Goal: Task Accomplishment & Management: Manage account settings

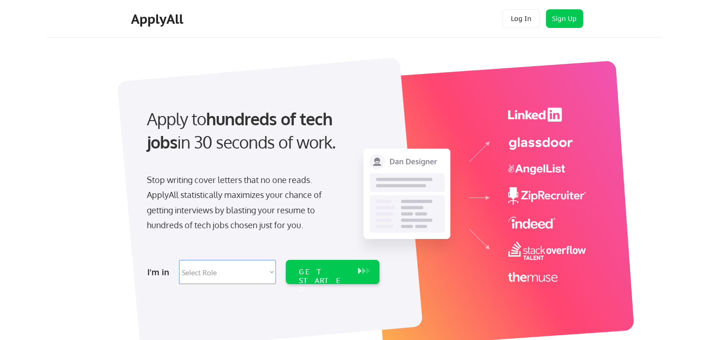
drag, startPoint x: 33, startPoint y: 61, endPoint x: 121, endPoint y: 84, distance: 91.4
click at [518, 16] on button "Log In" at bounding box center [520, 18] width 37 height 19
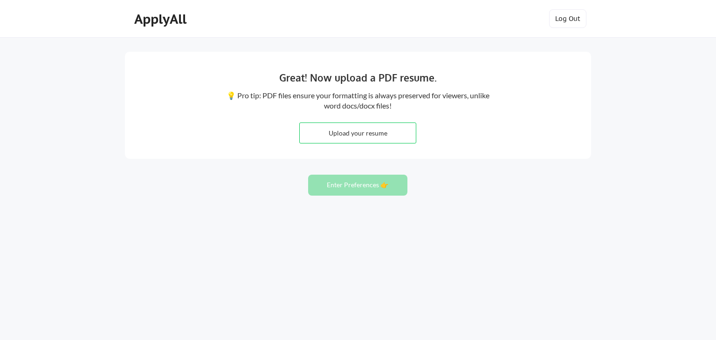
click at [36, 50] on div "Great! Now upload a PDF resume. 💡 Pro tip: PDF files ensure your formatting is …" at bounding box center [358, 170] width 716 height 340
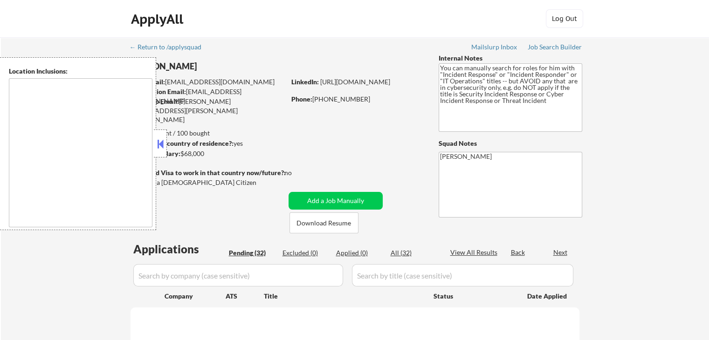
select select ""pending""
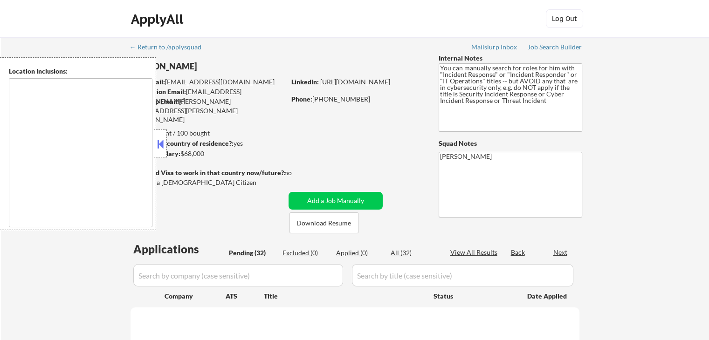
select select ""pending""
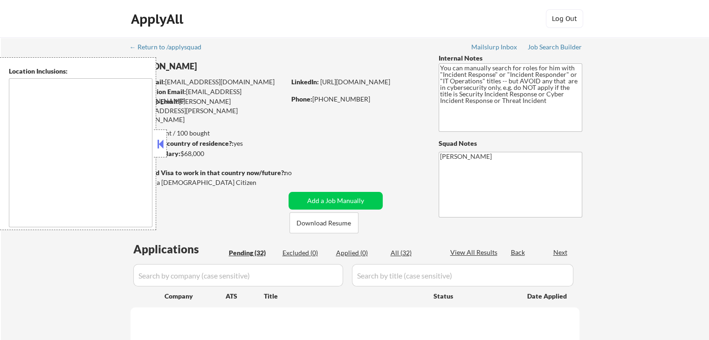
select select ""pending""
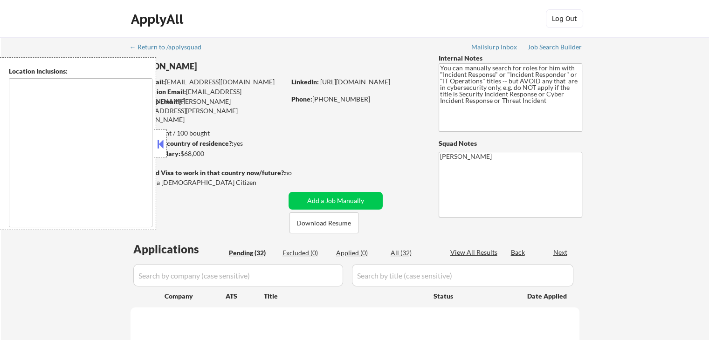
select select ""pending""
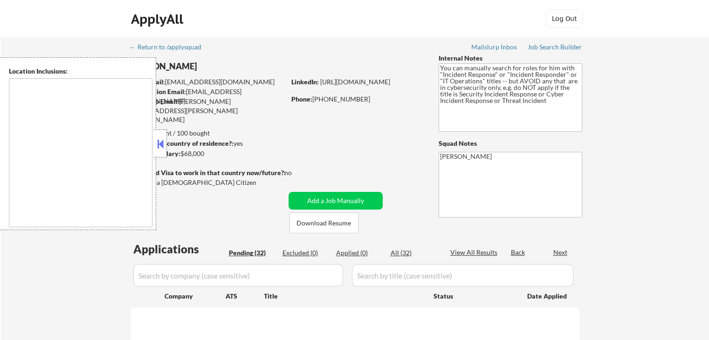
select select ""pending""
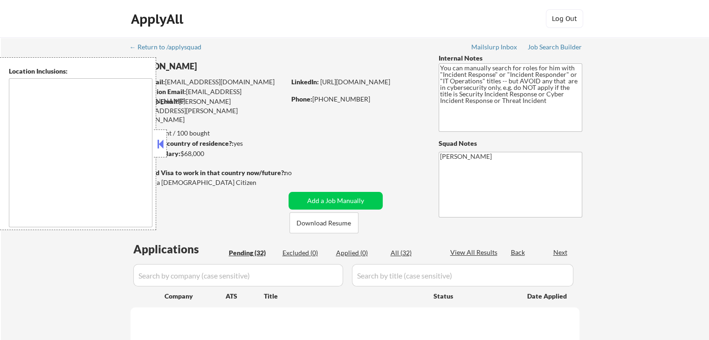
select select ""pending""
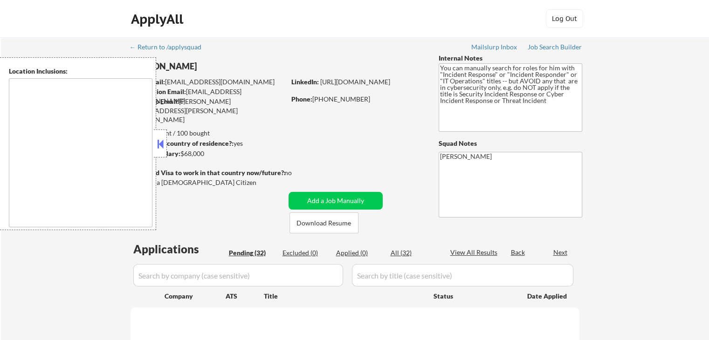
select select ""pending""
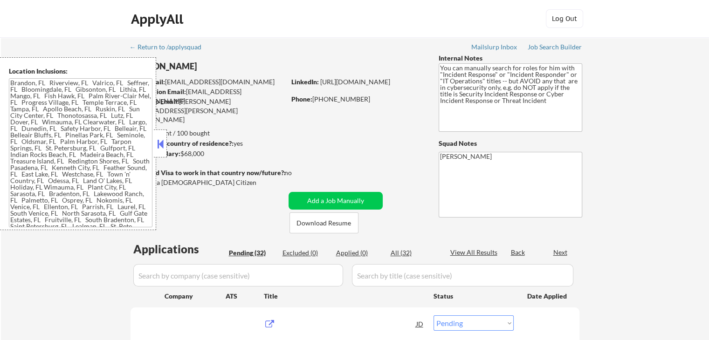
type textarea "[GEOGRAPHIC_DATA], [GEOGRAPHIC_DATA] [GEOGRAPHIC_DATA], [GEOGRAPHIC_DATA] [GEOG…"
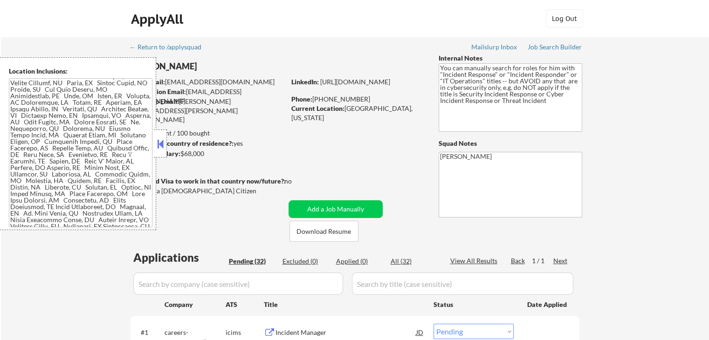
scroll to position [49, 0]
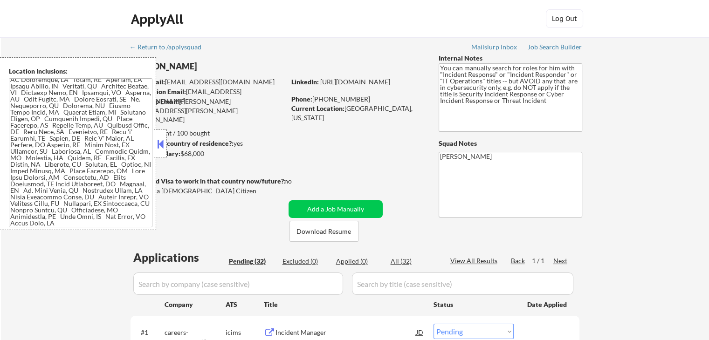
click at [79, 178] on textarea at bounding box center [81, 152] width 144 height 149
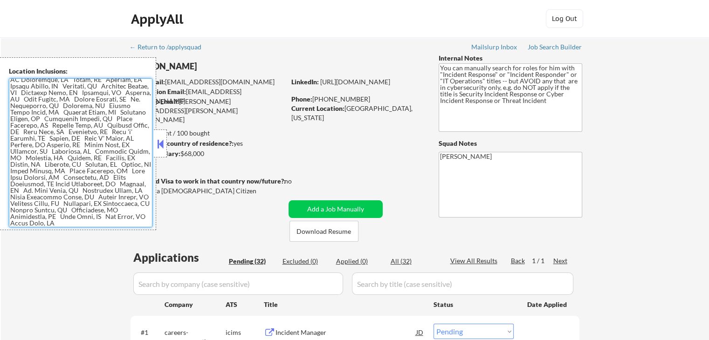
click at [159, 148] on button at bounding box center [160, 144] width 10 height 14
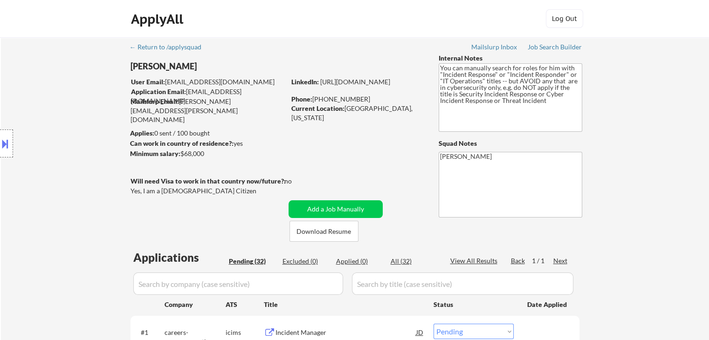
drag, startPoint x: 524, startPoint y: 103, endPoint x: 424, endPoint y: 67, distance: 106.3
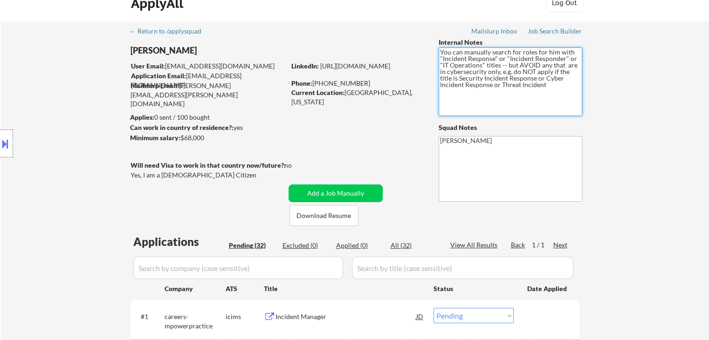
scroll to position [0, 0]
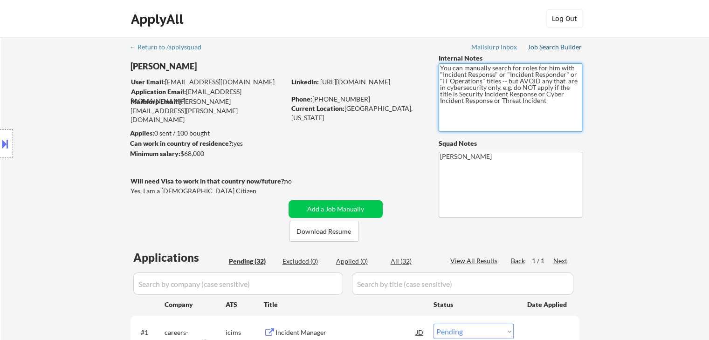
click at [547, 44] on div "Job Search Builder" at bounding box center [555, 47] width 55 height 7
drag, startPoint x: 657, startPoint y: 124, endPoint x: 655, endPoint y: 130, distance: 5.9
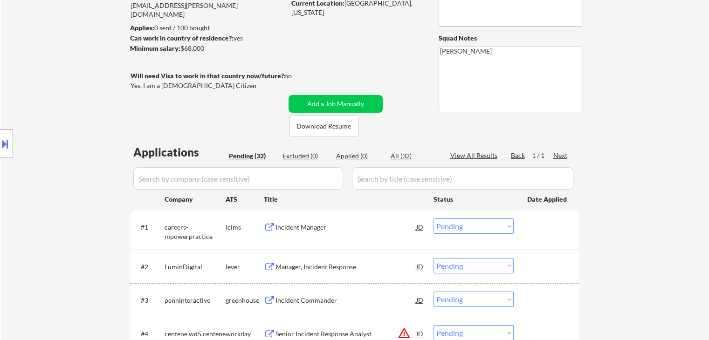
scroll to position [140, 0]
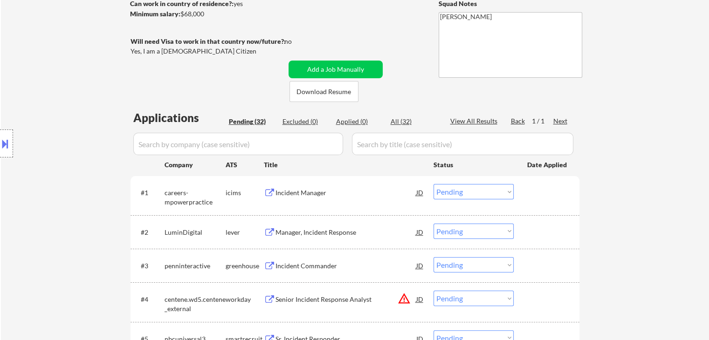
click at [85, 90] on div "Location Inclusions:" at bounding box center [83, 143] width 167 height 173
click at [101, 82] on div "Location Inclusions:" at bounding box center [83, 143] width 167 height 173
click at [82, 70] on div "Location Inclusions:" at bounding box center [83, 143] width 167 height 173
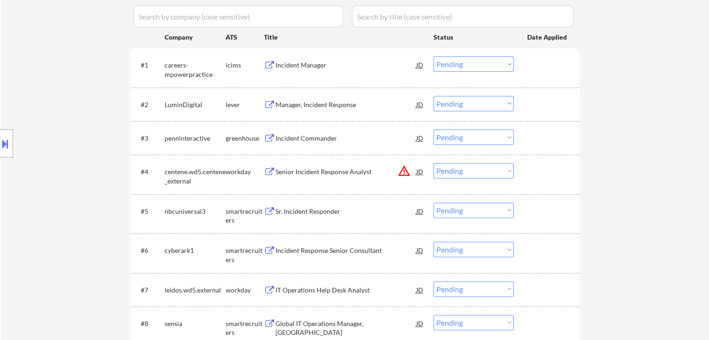
scroll to position [326, 0]
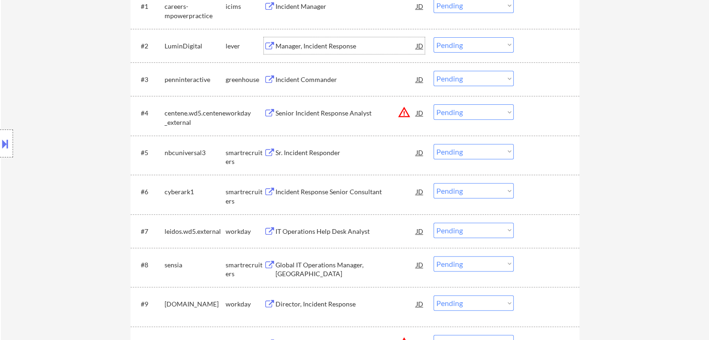
click at [309, 48] on div "Manager, Incident Response" at bounding box center [345, 45] width 141 height 9
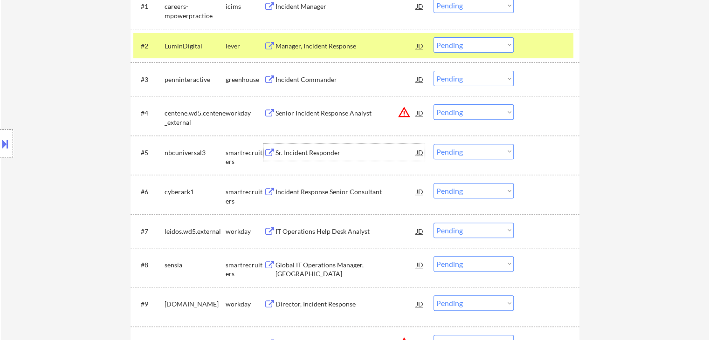
click at [315, 155] on div "Sr. Incident Responder" at bounding box center [345, 152] width 141 height 9
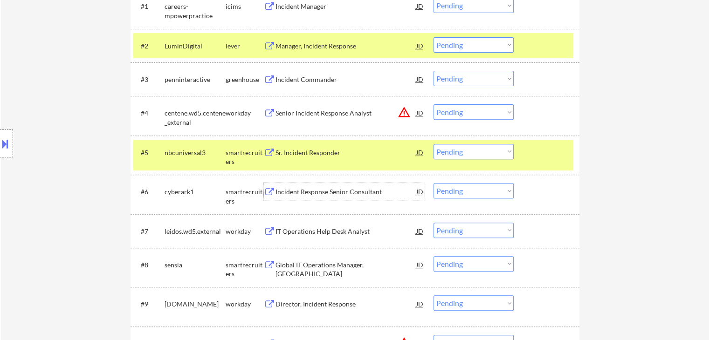
click at [306, 192] on div "Incident Response Senior Consultant" at bounding box center [345, 191] width 141 height 9
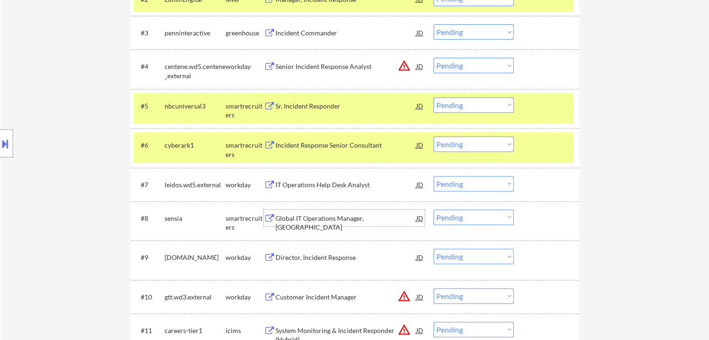
click at [304, 218] on div "Global IT Operations Manager, [GEOGRAPHIC_DATA]" at bounding box center [345, 223] width 141 height 18
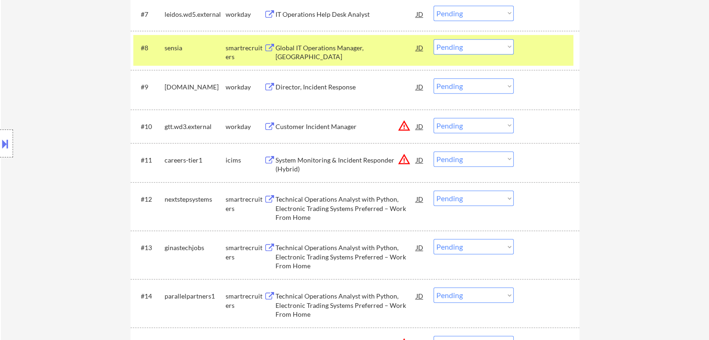
scroll to position [559, 0]
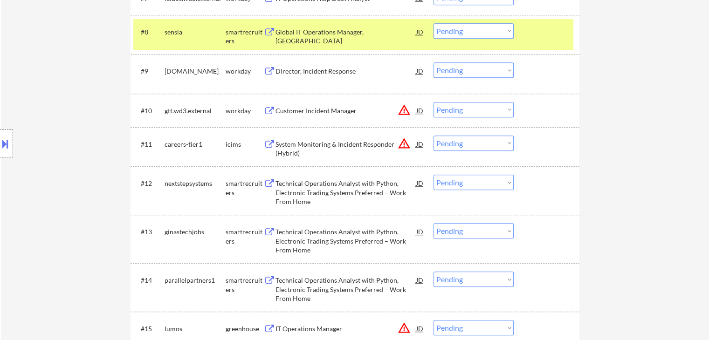
click at [309, 194] on div "Technical Operations Analyst with Python, Electronic Trading Systems Preferred …" at bounding box center [345, 192] width 141 height 27
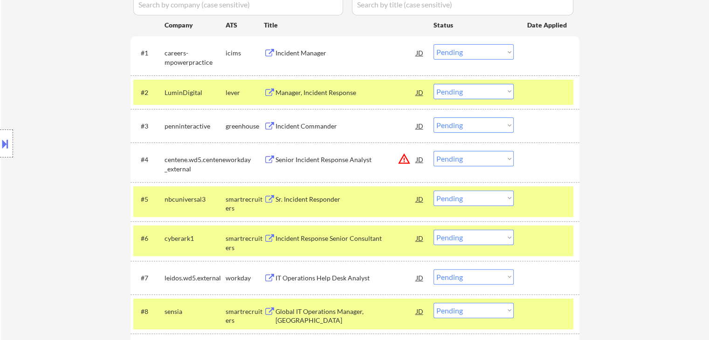
scroll to position [0, 0]
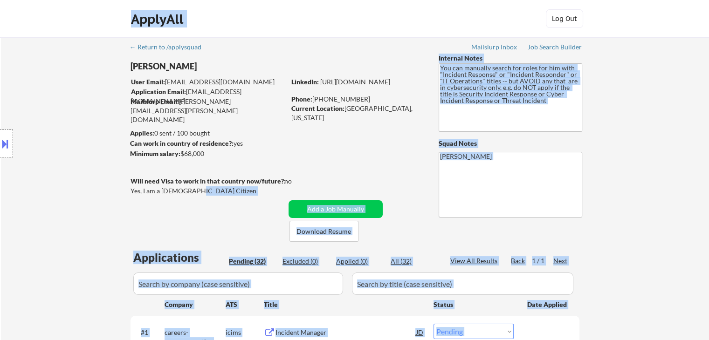
drag, startPoint x: 189, startPoint y: 191, endPoint x: 131, endPoint y: 189, distance: 58.3
click at [131, 189] on body "← Return to /applysquad Mailslurp Inbox Job Search Builder [PERSON_NAME] User E…" at bounding box center [354, 170] width 709 height 340
click at [54, 113] on div "Location Inclusions:" at bounding box center [83, 143] width 167 height 173
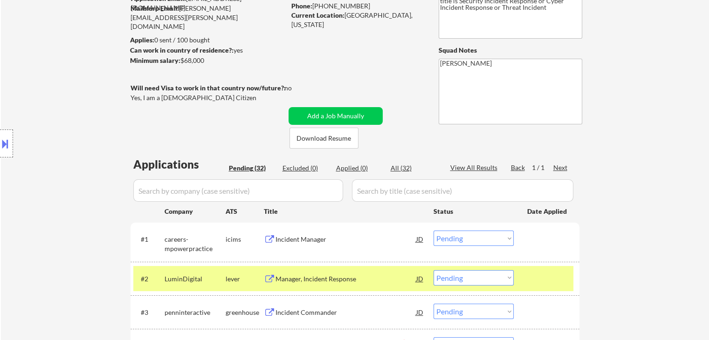
click at [50, 138] on div "Location Inclusions:" at bounding box center [83, 143] width 167 height 173
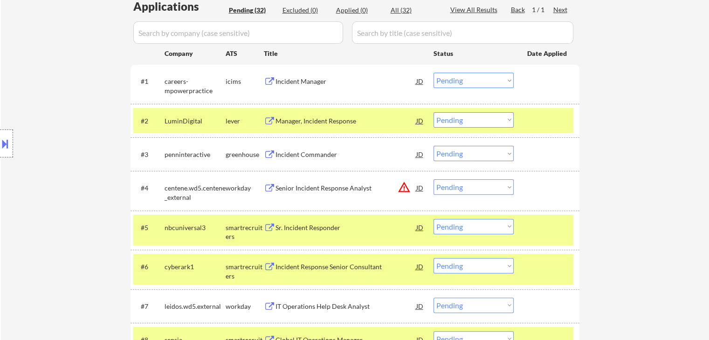
scroll to position [280, 0]
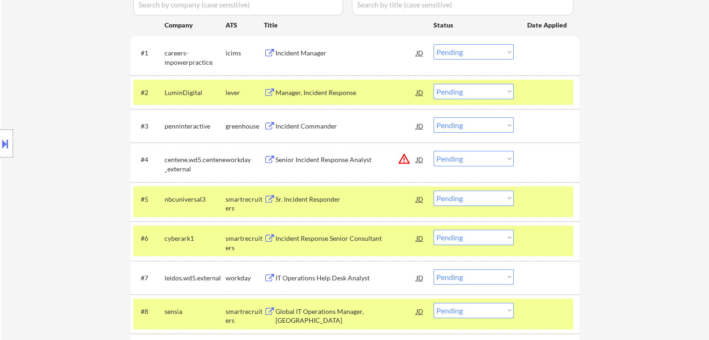
click at [290, 199] on div "Sr. Incident Responder" at bounding box center [345, 199] width 141 height 9
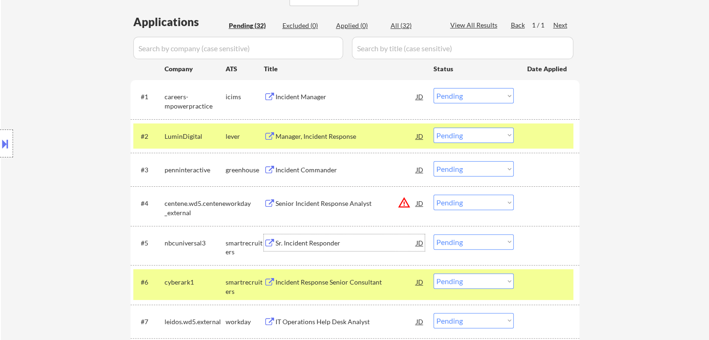
scroll to position [326, 0]
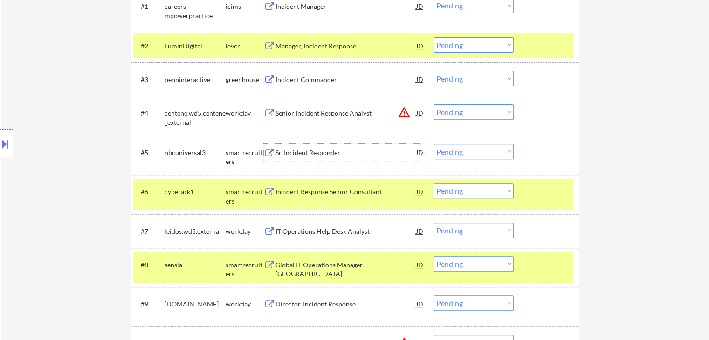
click at [452, 156] on select "Choose an option... Pending Applied Excluded (Questions) Excluded (Expired) Exc…" at bounding box center [473, 151] width 80 height 15
click at [433, 144] on select "Choose an option... Pending Applied Excluded (Questions) Excluded (Expired) Exc…" at bounding box center [473, 151] width 80 height 15
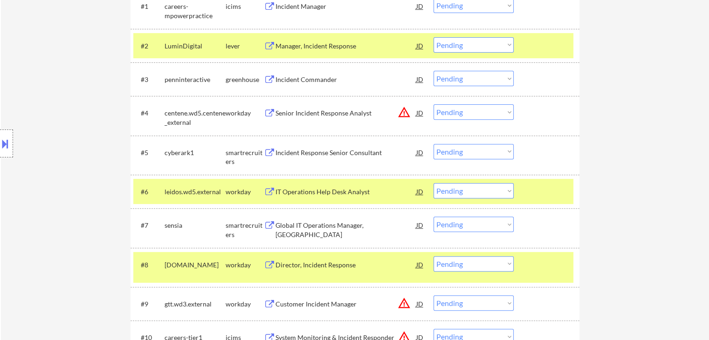
click at [457, 150] on select "Choose an option... Pending Applied Excluded (Questions) Excluded (Expired) Exc…" at bounding box center [473, 151] width 80 height 15
click at [433, 144] on select "Choose an option... Pending Applied Excluded (Questions) Excluded (Expired) Exc…" at bounding box center [473, 151] width 80 height 15
select select ""pending""
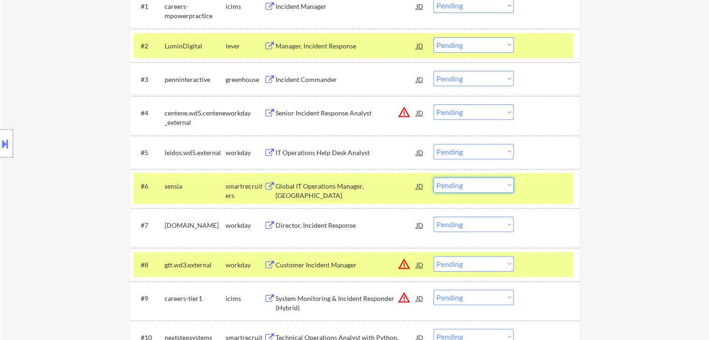
click at [451, 185] on select "Choose an option... Pending Applied Excluded (Questions) Excluded (Expired) Exc…" at bounding box center [473, 185] width 80 height 15
click at [433, 178] on select "Choose an option... Pending Applied Excluded (Questions) Excluded (Expired) Exc…" at bounding box center [473, 185] width 80 height 15
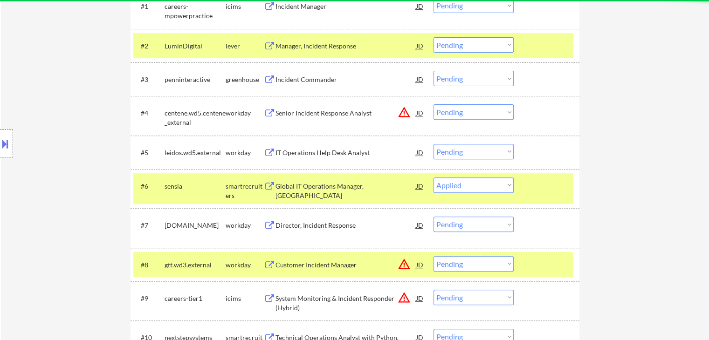
select select ""pending""
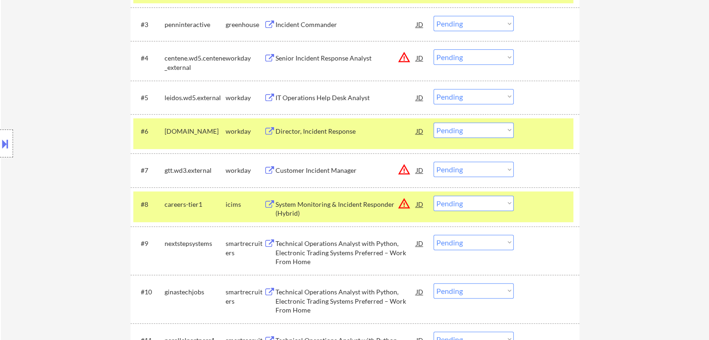
scroll to position [419, 0]
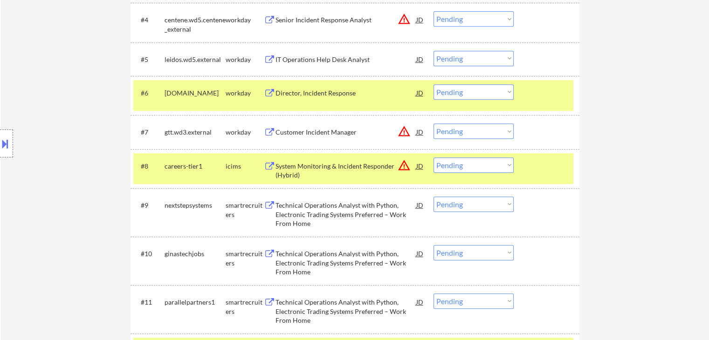
click at [503, 204] on select "Choose an option... Pending Applied Excluded (Questions) Excluded (Expired) Exc…" at bounding box center [473, 204] width 80 height 15
click at [433, 197] on select "Choose an option... Pending Applied Excluded (Questions) Excluded (Expired) Exc…" at bounding box center [473, 204] width 80 height 15
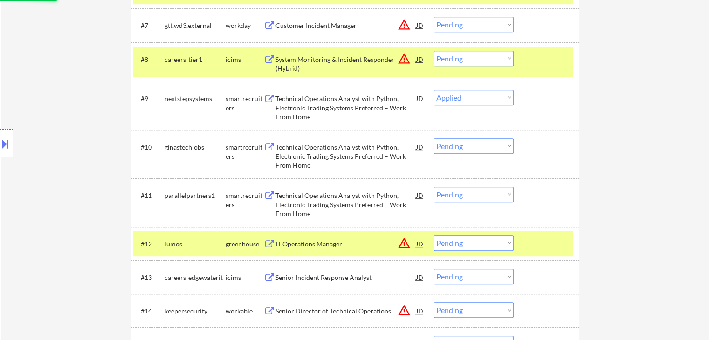
scroll to position [559, 0]
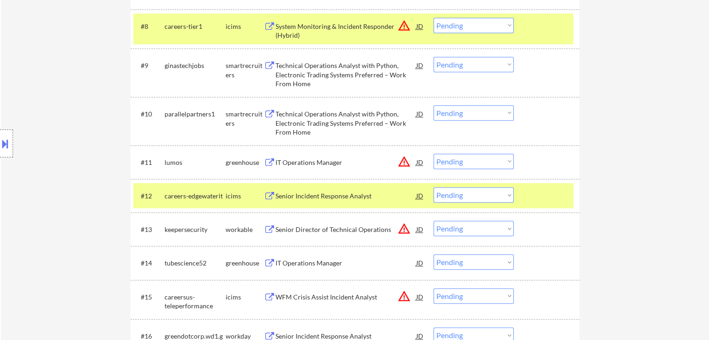
click at [305, 74] on div "Technical Operations Analyst with Python, Electronic Trading Systems Preferred …" at bounding box center [345, 74] width 141 height 27
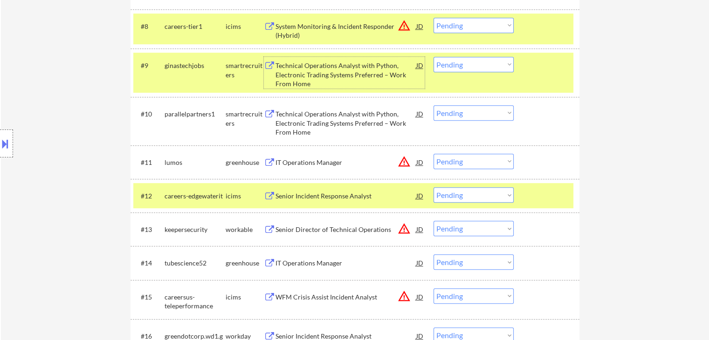
click at [313, 116] on div "Technical Operations Analyst with Python, Electronic Trading Systems Preferred …" at bounding box center [345, 123] width 141 height 27
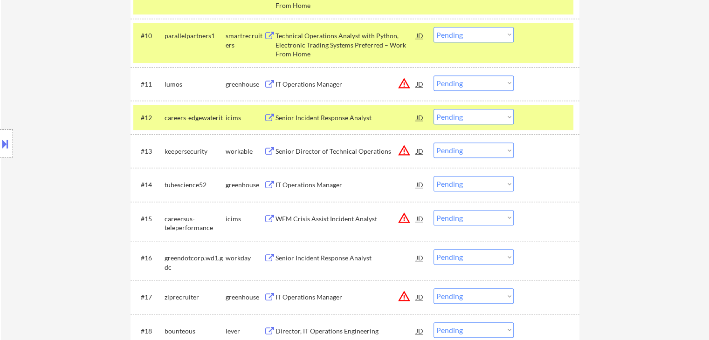
scroll to position [699, 0]
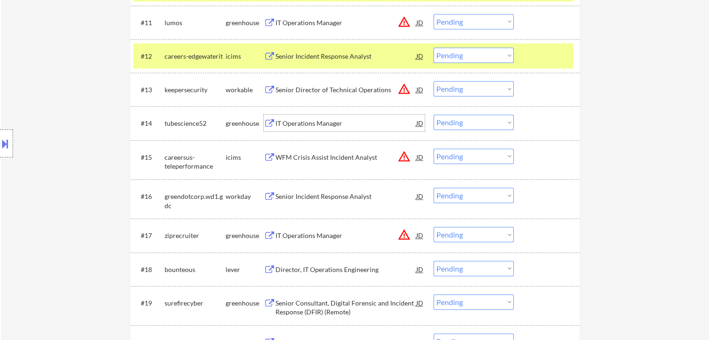
click at [297, 123] on div "IT Operations Manager" at bounding box center [345, 123] width 141 height 9
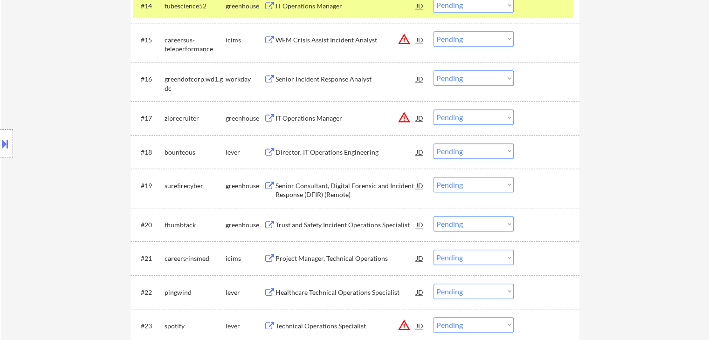
scroll to position [839, 0]
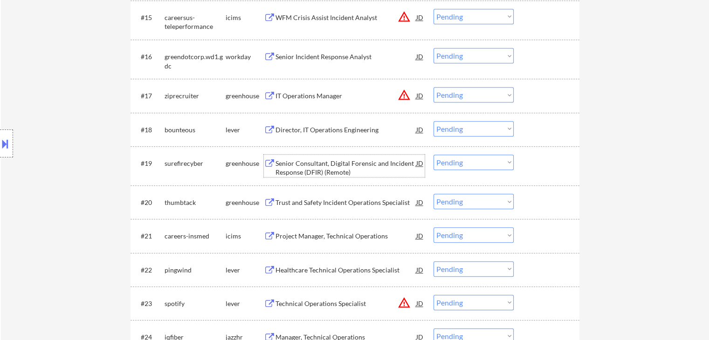
click at [299, 158] on div "Senior Consultant, Digital Forensic and Incident Response (DFIR) (Remote)" at bounding box center [345, 166] width 141 height 22
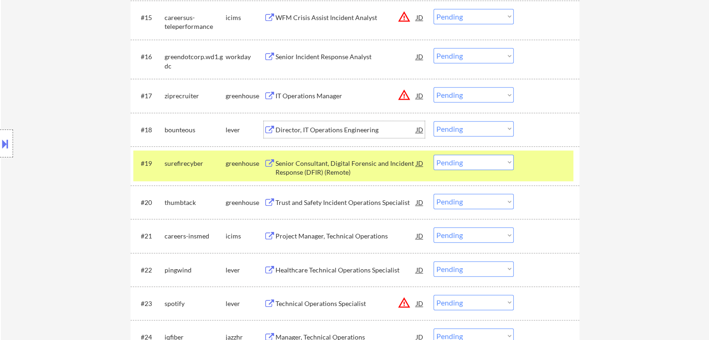
click at [299, 128] on div "Director, IT Operations Engineering" at bounding box center [345, 129] width 141 height 9
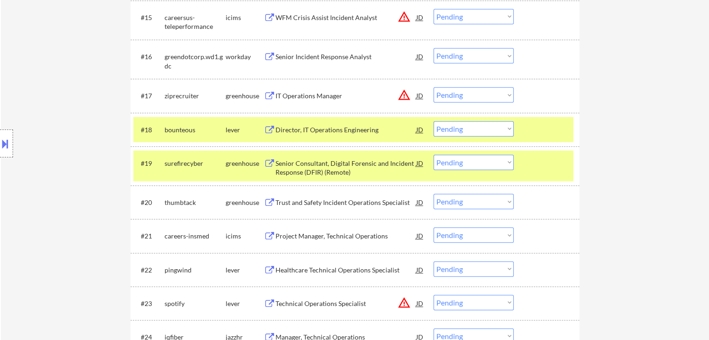
click at [304, 200] on div "Trust and Safety Incident Operations Specialist" at bounding box center [345, 202] width 141 height 9
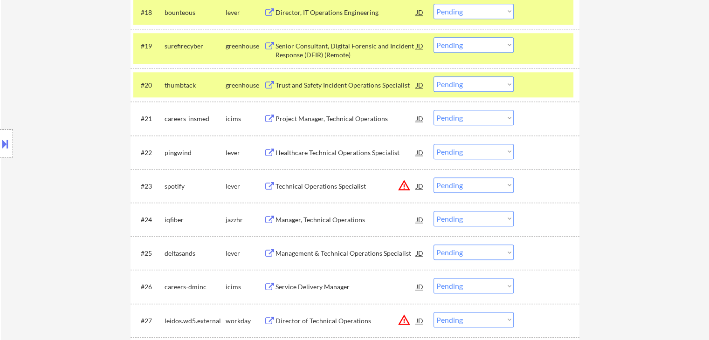
scroll to position [979, 0]
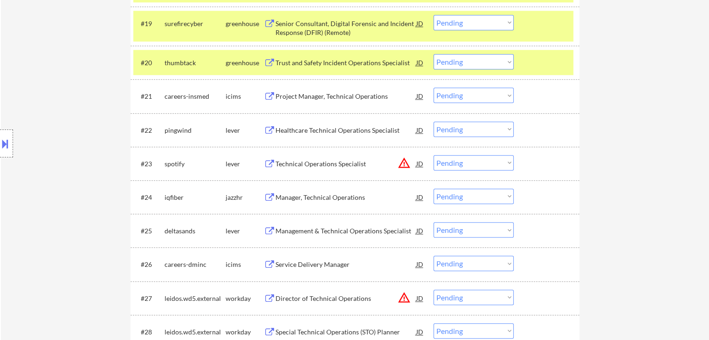
click at [295, 131] on div "Healthcare Technical Operations Specialist" at bounding box center [345, 130] width 141 height 9
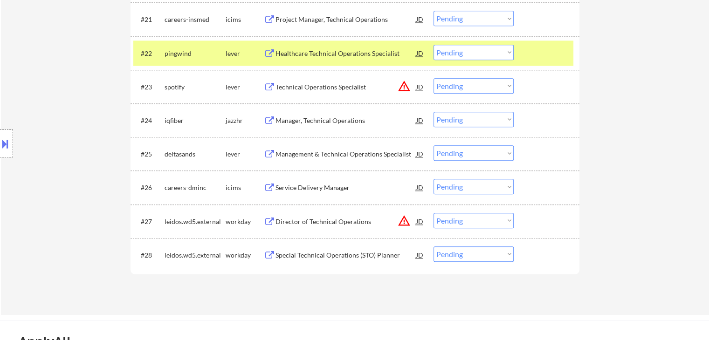
scroll to position [1072, 0]
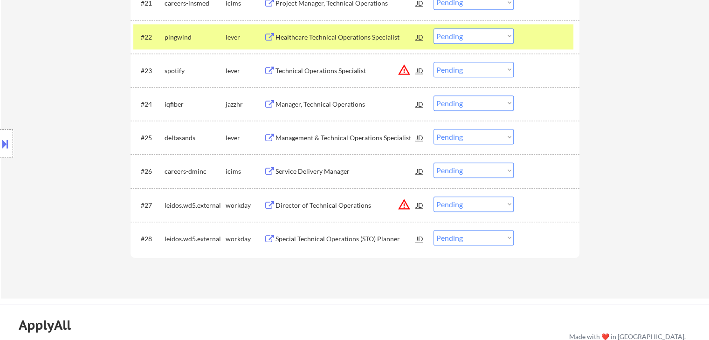
click at [300, 139] on div "Management & Technical Operations Specialist" at bounding box center [345, 137] width 141 height 9
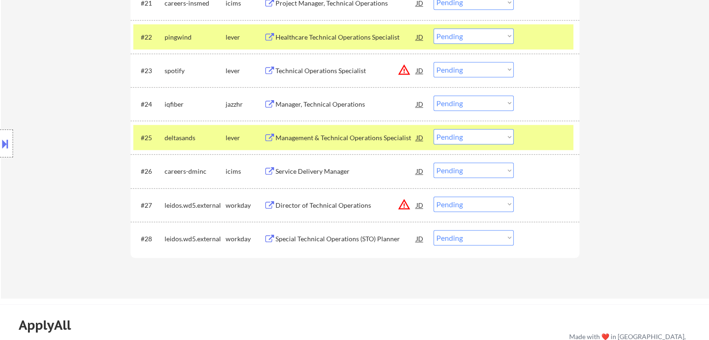
click at [303, 103] on div "Manager, Technical Operations" at bounding box center [345, 104] width 141 height 9
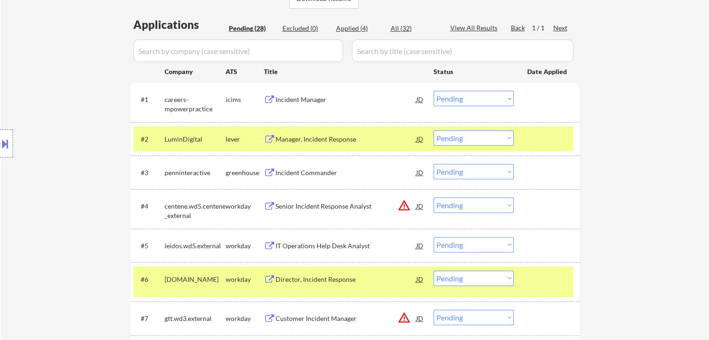
scroll to position [454, 0]
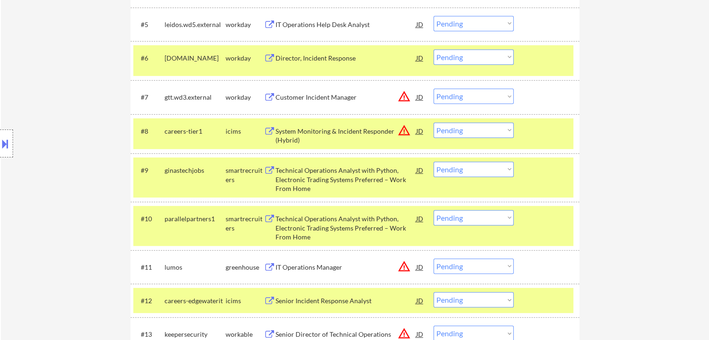
click at [460, 171] on select "Choose an option... Pending Applied Excluded (Questions) Excluded (Expired) Exc…" at bounding box center [473, 169] width 80 height 15
click at [433, 162] on select "Choose an option... Pending Applied Excluded (Questions) Excluded (Expired) Exc…" at bounding box center [473, 169] width 80 height 15
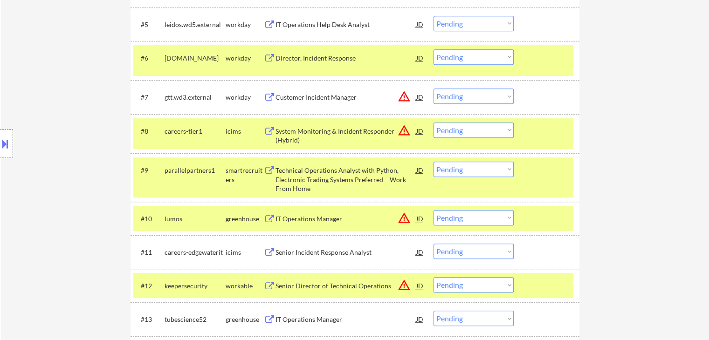
click at [468, 171] on select "Choose an option... Pending Applied Excluded (Questions) Excluded (Expired) Exc…" at bounding box center [473, 169] width 80 height 15
click at [433, 162] on select "Choose an option... Pending Applied Excluded (Questions) Excluded (Expired) Exc…" at bounding box center [473, 169] width 80 height 15
click at [69, 103] on div "Location Inclusions:" at bounding box center [83, 143] width 167 height 173
select select ""pending""
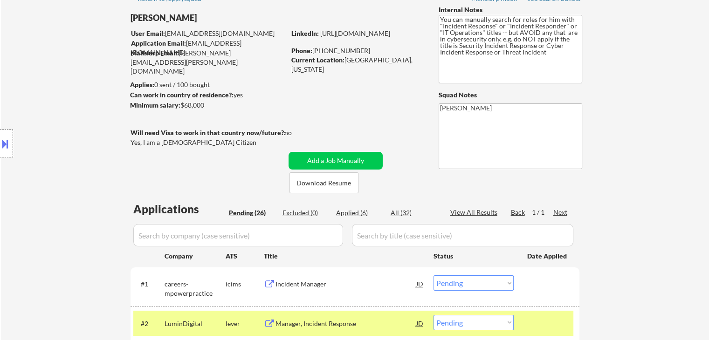
scroll to position [6, 0]
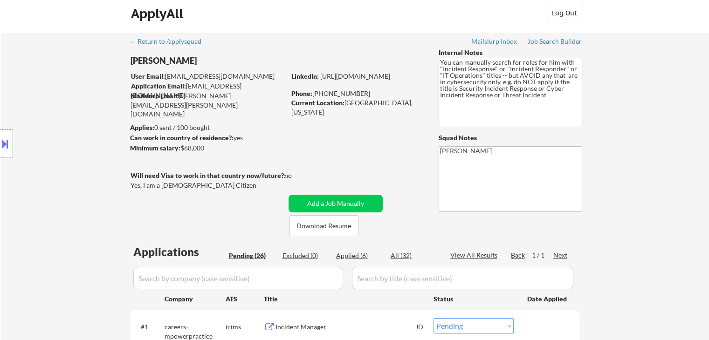
click at [187, 151] on div "Minimum salary: $68,000" at bounding box center [207, 148] width 155 height 9
click at [86, 156] on div "Location Inclusions:" at bounding box center [83, 143] width 167 height 173
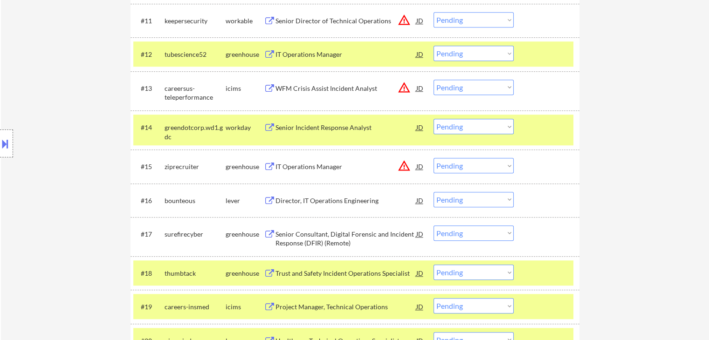
scroll to position [649, 0]
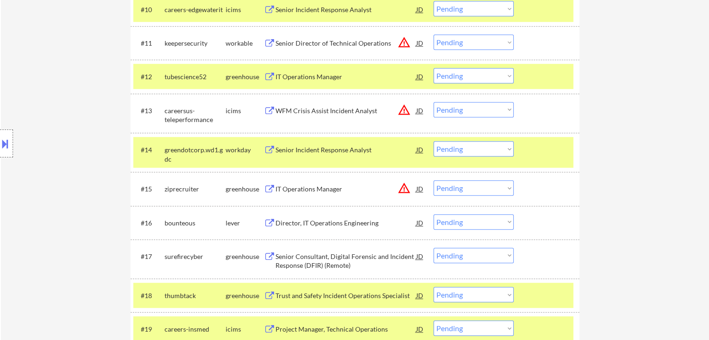
click at [470, 74] on select "Choose an option... Pending Applied Excluded (Questions) Excluded (Expired) Exc…" at bounding box center [473, 75] width 80 height 15
click at [433, 68] on select "Choose an option... Pending Applied Excluded (Questions) Excluded (Expired) Exc…" at bounding box center [473, 75] width 80 height 15
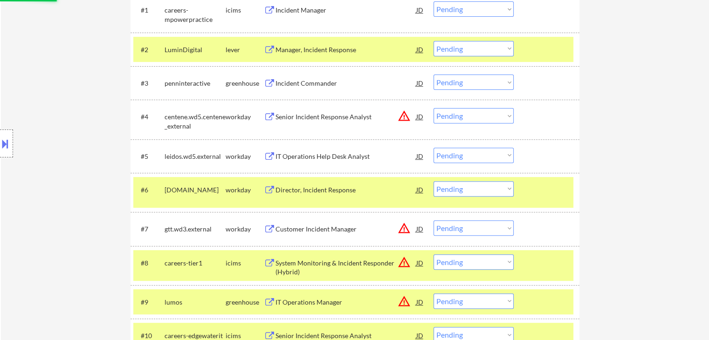
scroll to position [0, 0]
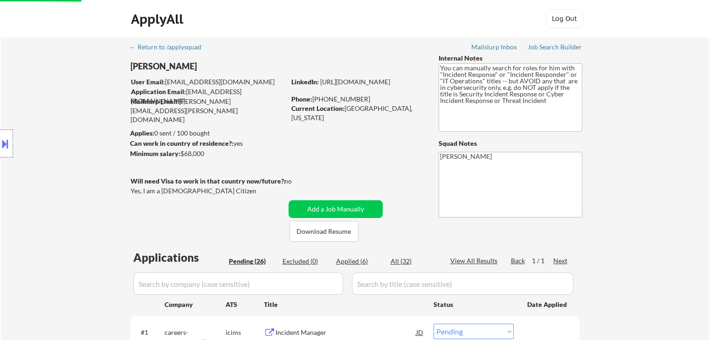
select select ""pending""
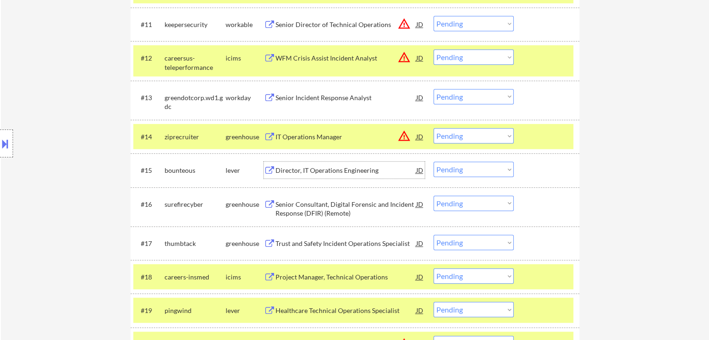
click at [333, 173] on div "Director, IT Operations Engineering" at bounding box center [345, 170] width 141 height 9
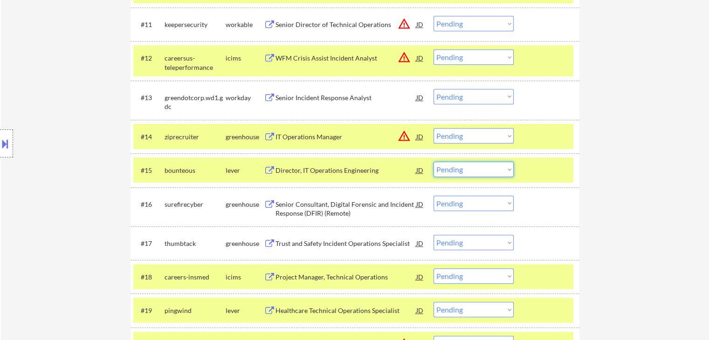
drag, startPoint x: 455, startPoint y: 168, endPoint x: 454, endPoint y: 174, distance: 6.2
click at [455, 168] on select "Choose an option... Pending Applied Excluded (Questions) Excluded (Expired) Exc…" at bounding box center [473, 169] width 80 height 15
click at [433, 162] on select "Choose an option... Pending Applied Excluded (Questions) Excluded (Expired) Exc…" at bounding box center [473, 169] width 80 height 15
select select ""pending""
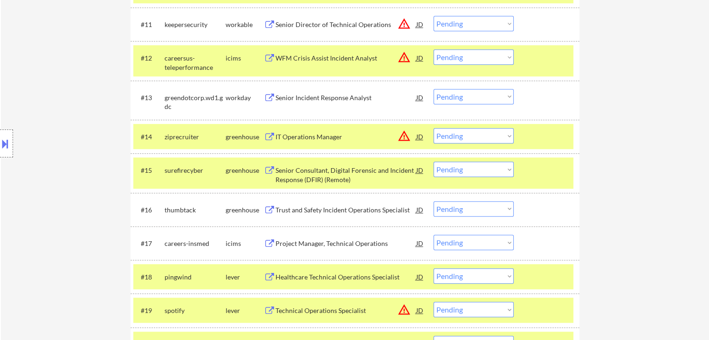
drag, startPoint x: 458, startPoint y: 207, endPoint x: 459, endPoint y: 213, distance: 5.2
click at [458, 207] on select "Choose an option... Pending Applied Excluded (Questions) Excluded (Expired) Exc…" at bounding box center [473, 208] width 80 height 15
click at [433, 201] on select "Choose an option... Pending Applied Excluded (Questions) Excluded (Expired) Exc…" at bounding box center [473, 208] width 80 height 15
select select ""pending""
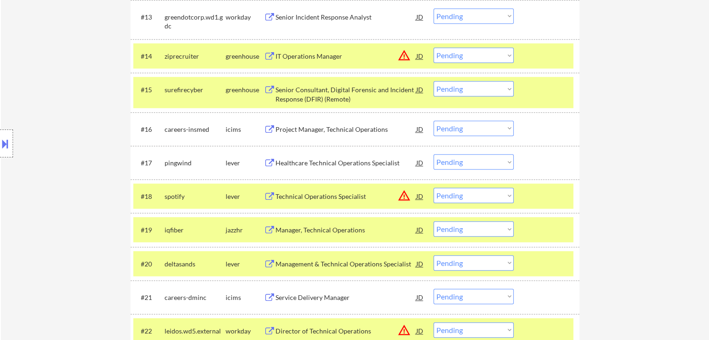
scroll to position [807, 0]
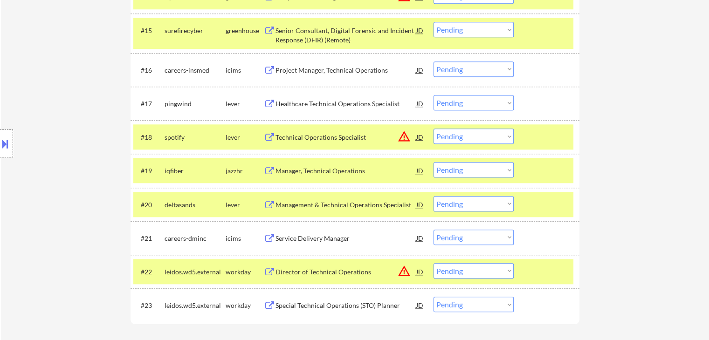
click at [453, 105] on select "Choose an option... Pending Applied Excluded (Questions) Excluded (Expired) Exc…" at bounding box center [473, 102] width 80 height 15
click at [433, 95] on select "Choose an option... Pending Applied Excluded (Questions) Excluded (Expired) Exc…" at bounding box center [473, 102] width 80 height 15
select select ""pending""
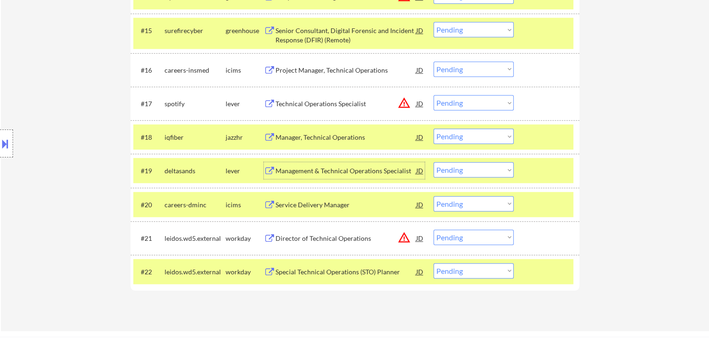
click at [379, 170] on div "Management & Technical Operations Specialist" at bounding box center [345, 170] width 141 height 9
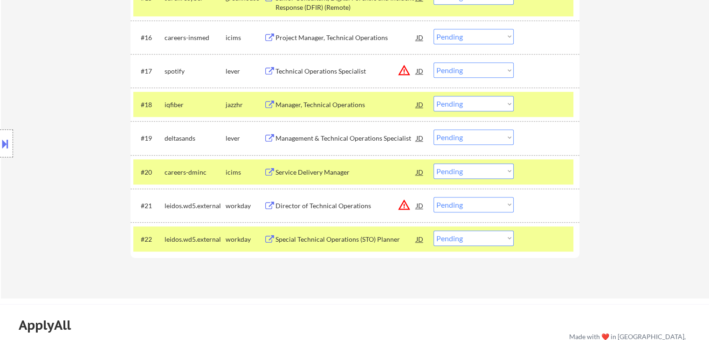
scroll to position [854, 0]
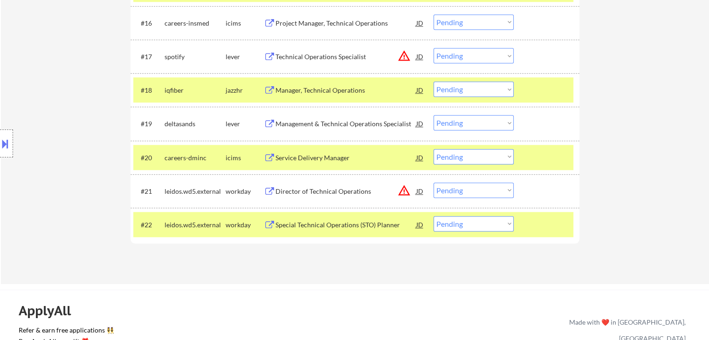
drag, startPoint x: 483, startPoint y: 122, endPoint x: 481, endPoint y: 127, distance: 6.1
click at [483, 122] on select "Choose an option... Pending Applied Excluded (Questions) Excluded (Expired) Exc…" at bounding box center [473, 122] width 80 height 15
select select ""applied""
click at [433, 115] on select "Choose an option... Pending Applied Excluded (Questions) Excluded (Expired) Exc…" at bounding box center [473, 122] width 80 height 15
click at [0, 144] on button at bounding box center [5, 143] width 10 height 15
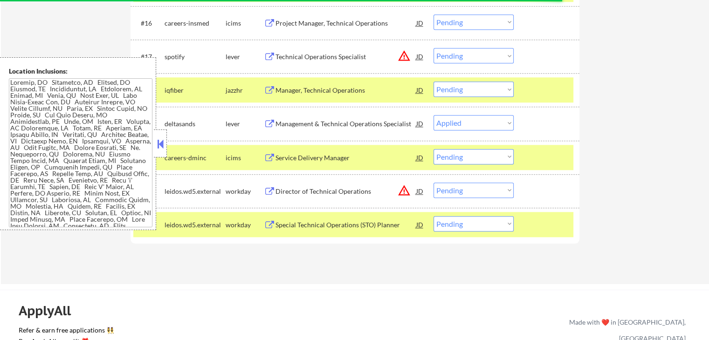
scroll to position [0, 0]
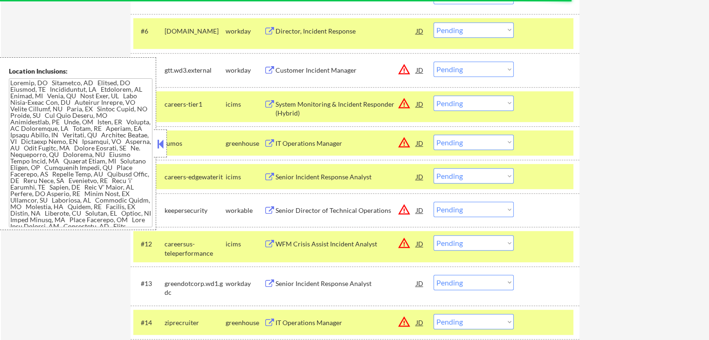
click at [163, 141] on button at bounding box center [160, 144] width 10 height 14
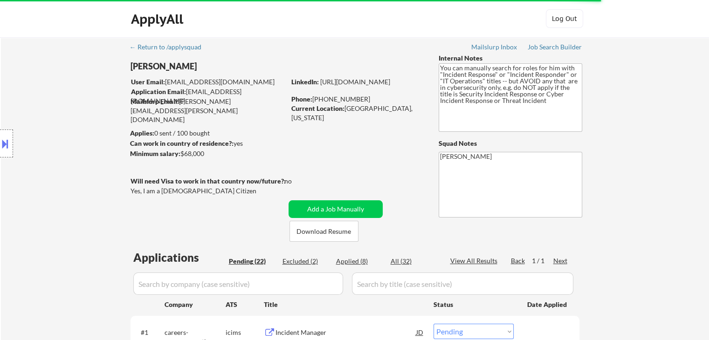
drag, startPoint x: 194, startPoint y: 154, endPoint x: 181, endPoint y: 155, distance: 13.5
click at [181, 155] on div "Minimum salary: $68,000" at bounding box center [207, 153] width 155 height 9
copy div "$68,000"
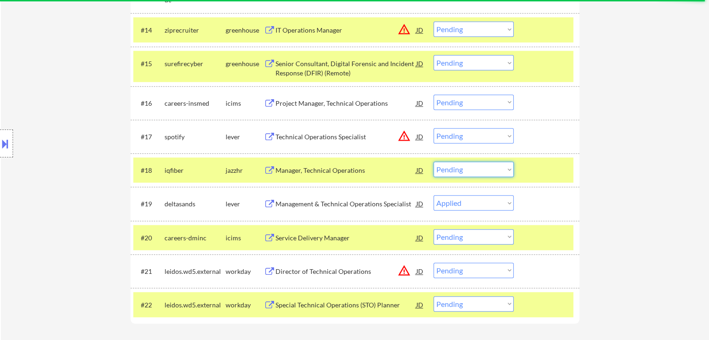
click at [441, 173] on select "Choose an option... Pending Applied Excluded (Questions) Excluded (Expired) Exc…" at bounding box center [473, 169] width 80 height 15
select select ""applied""
click at [433, 162] on select "Choose an option... Pending Applied Excluded (Questions) Excluded (Expired) Exc…" at bounding box center [473, 169] width 80 height 15
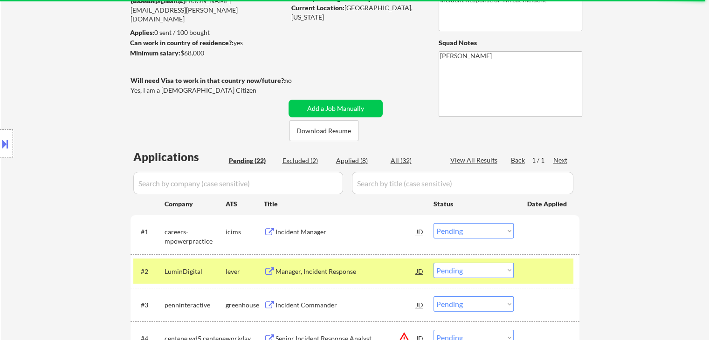
scroll to position [122, 0]
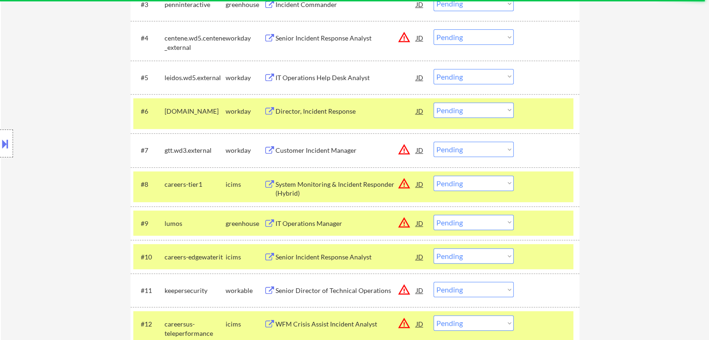
click at [52, 69] on div "Location Inclusions:" at bounding box center [83, 143] width 167 height 173
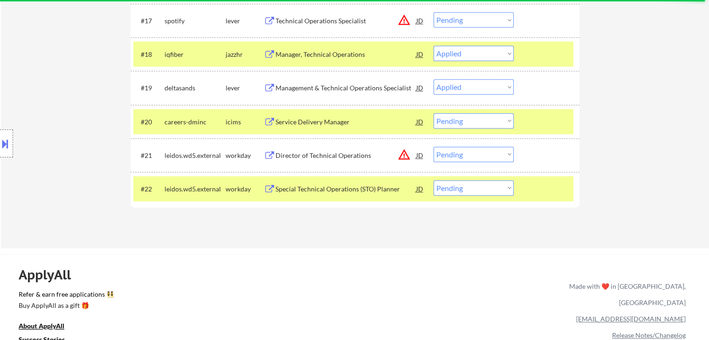
scroll to position [867, 0]
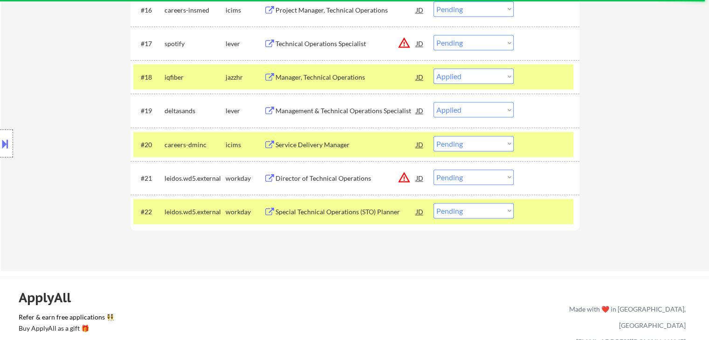
click at [73, 90] on div "Location Inclusions:" at bounding box center [83, 143] width 167 height 173
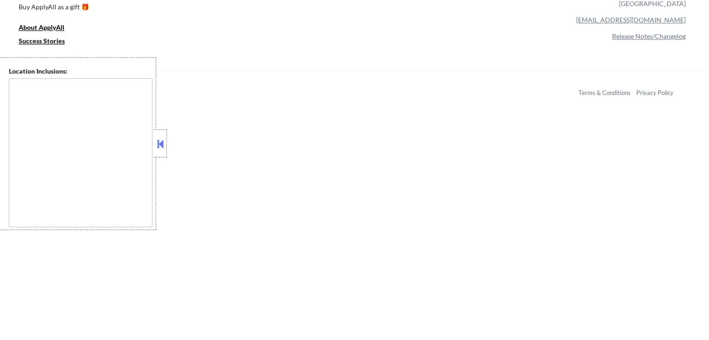
select select ""pending""
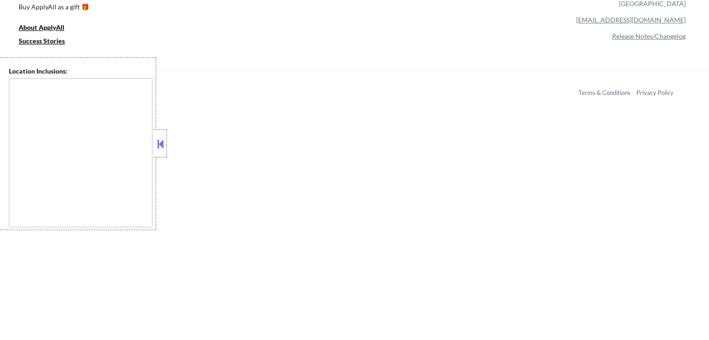
select select ""pending""
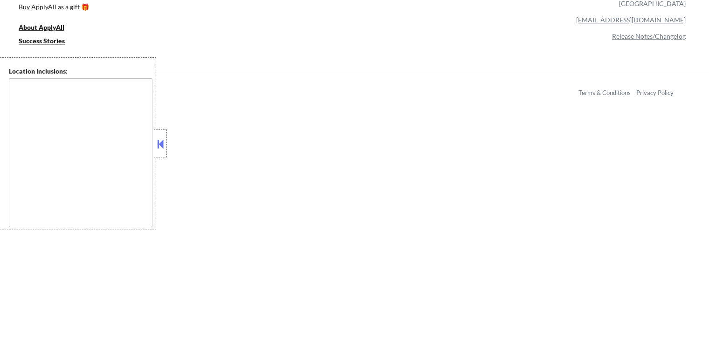
select select ""pending""
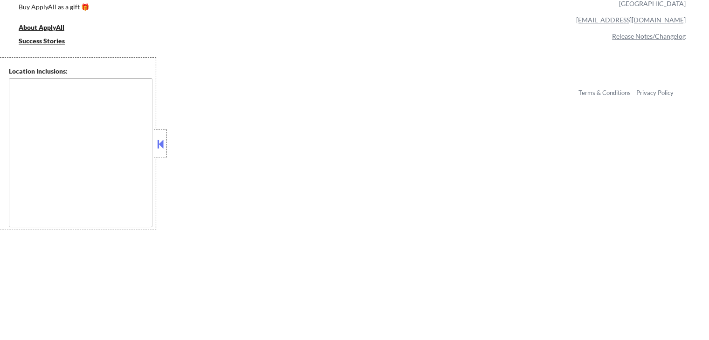
select select ""pending""
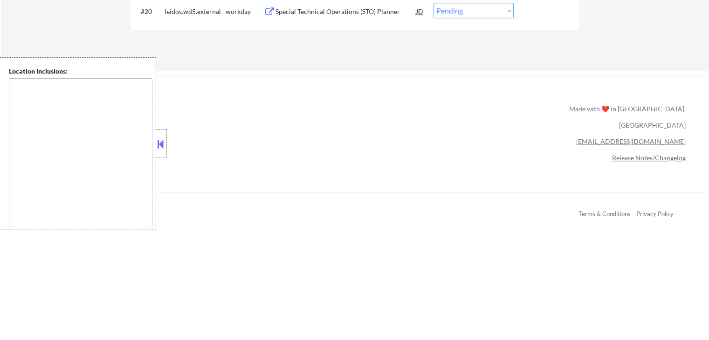
scroll to position [867, 0]
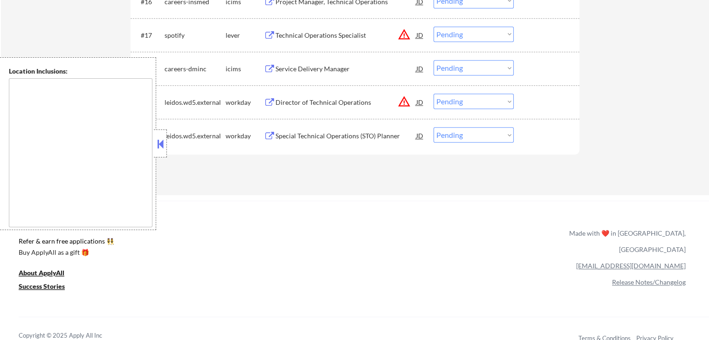
type textarea "[GEOGRAPHIC_DATA], [GEOGRAPHIC_DATA] [GEOGRAPHIC_DATA], [GEOGRAPHIC_DATA] [GEOG…"
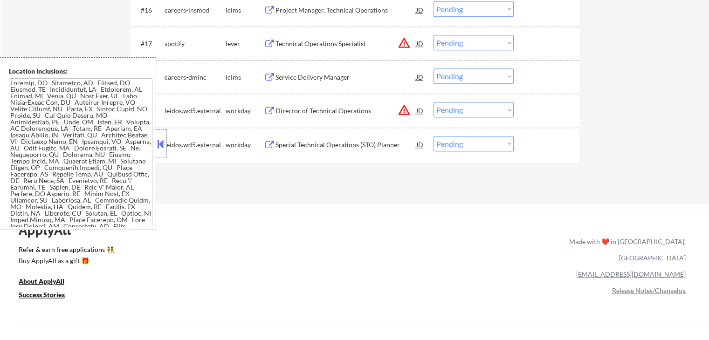
click at [164, 142] on button at bounding box center [160, 144] width 10 height 14
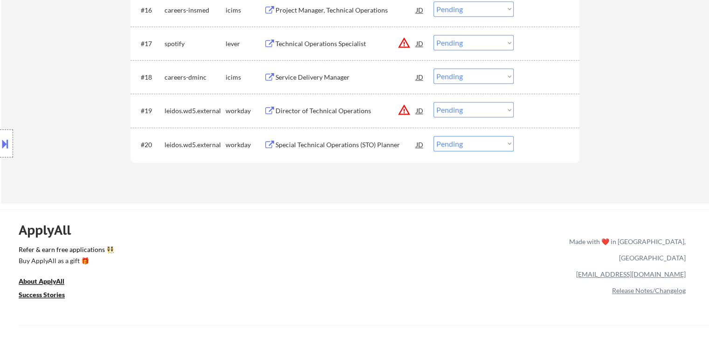
click at [102, 72] on div "Location Inclusions:" at bounding box center [83, 143] width 167 height 173
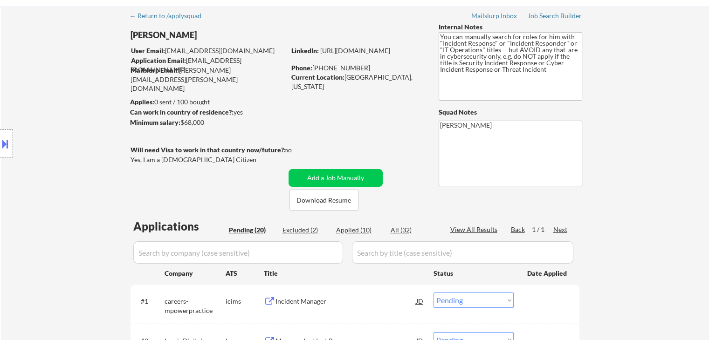
scroll to position [0, 0]
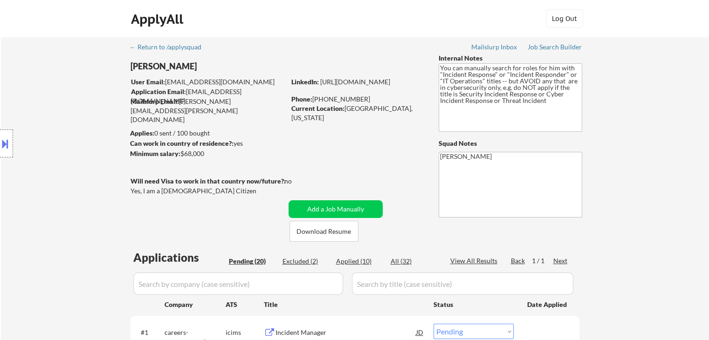
drag, startPoint x: 671, startPoint y: 144, endPoint x: 628, endPoint y: 145, distance: 42.9
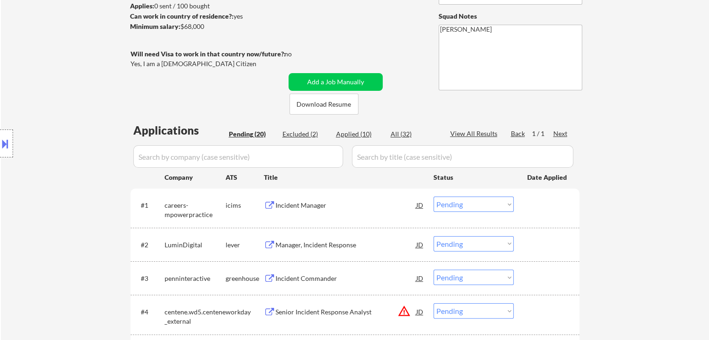
scroll to position [140, 0]
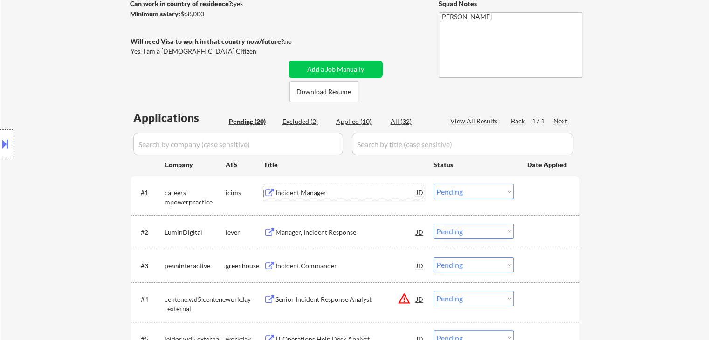
click at [302, 194] on div "Incident Manager" at bounding box center [345, 192] width 141 height 9
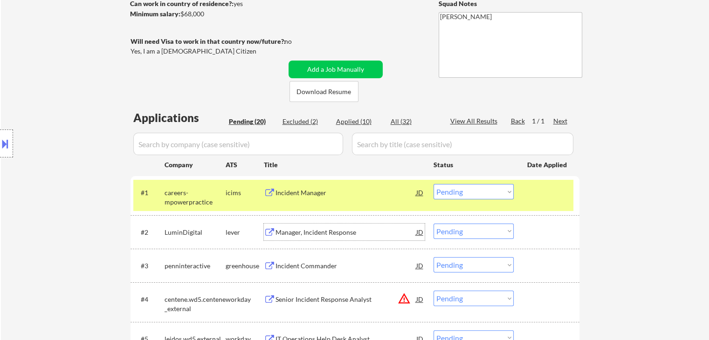
click at [295, 226] on div "Manager, Incident Response" at bounding box center [345, 232] width 141 height 17
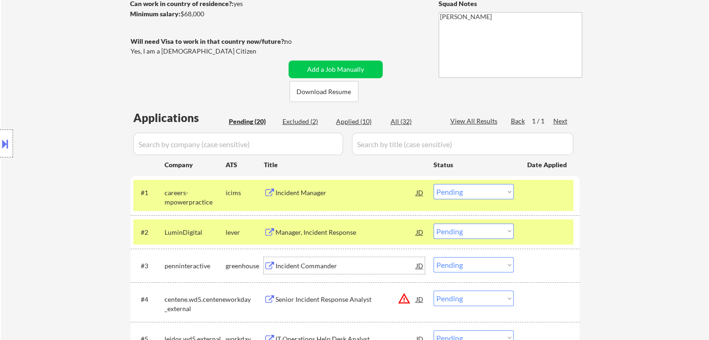
drag, startPoint x: 292, startPoint y: 259, endPoint x: 288, endPoint y: 256, distance: 5.0
click at [292, 258] on div "Incident Commander" at bounding box center [345, 265] width 141 height 17
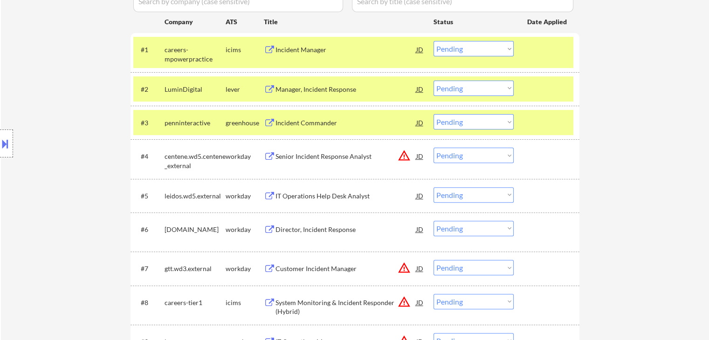
scroll to position [295, 0]
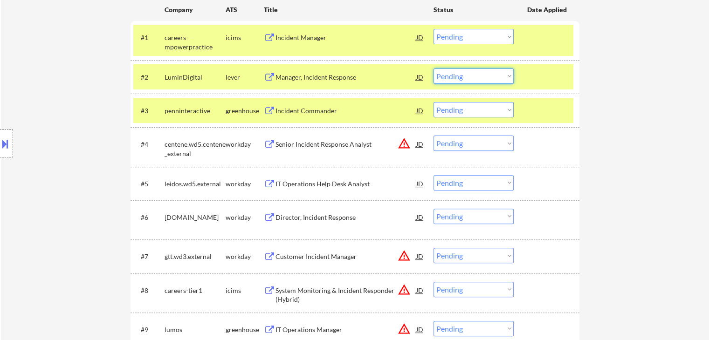
click at [467, 76] on select "Choose an option... Pending Applied Excluded (Questions) Excluded (Expired) Exc…" at bounding box center [473, 76] width 80 height 15
click at [433, 69] on select "Choose an option... Pending Applied Excluded (Questions) Excluded (Expired) Exc…" at bounding box center [473, 76] width 80 height 15
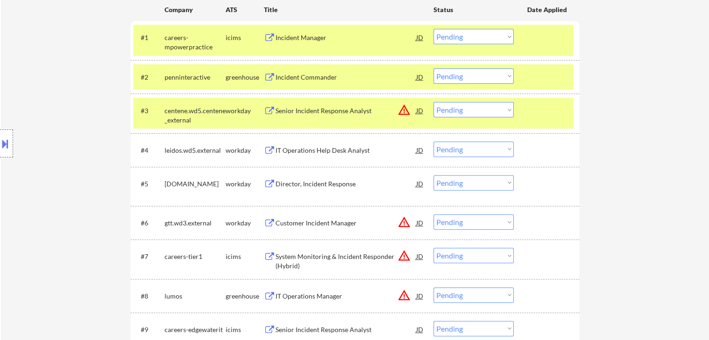
drag, startPoint x: 446, startPoint y: 75, endPoint x: 449, endPoint y: 213, distance: 138.0
click at [446, 75] on select "Choose an option... Pending Applied Excluded (Questions) Excluded (Expired) Exc…" at bounding box center [473, 76] width 80 height 15
click at [433, 69] on select "Choose an option... Pending Applied Excluded (Questions) Excluded (Expired) Exc…" at bounding box center [473, 76] width 80 height 15
select select ""pending""
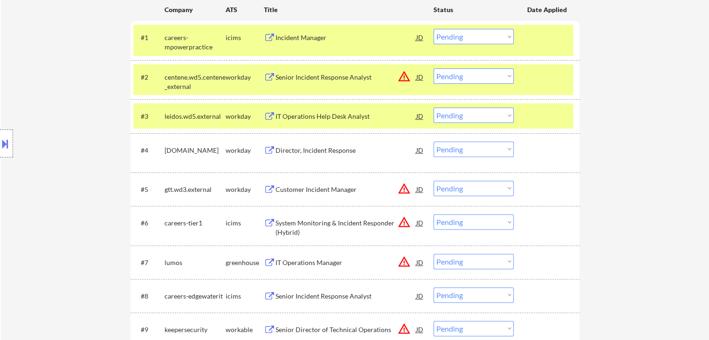
click at [294, 36] on div "Incident Manager" at bounding box center [345, 37] width 141 height 9
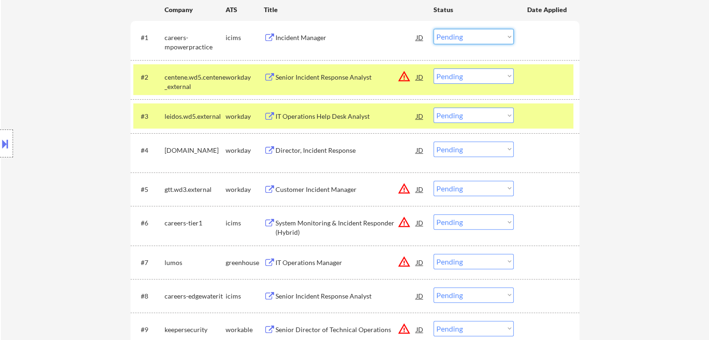
drag, startPoint x: 464, startPoint y: 35, endPoint x: 466, endPoint y: 43, distance: 7.8
click at [464, 35] on select "Choose an option... Pending Applied Excluded (Questions) Excluded (Expired) Exc…" at bounding box center [473, 36] width 80 height 15
click at [433, 29] on select "Choose an option... Pending Applied Excluded (Questions) Excluded (Expired) Exc…" at bounding box center [473, 36] width 80 height 15
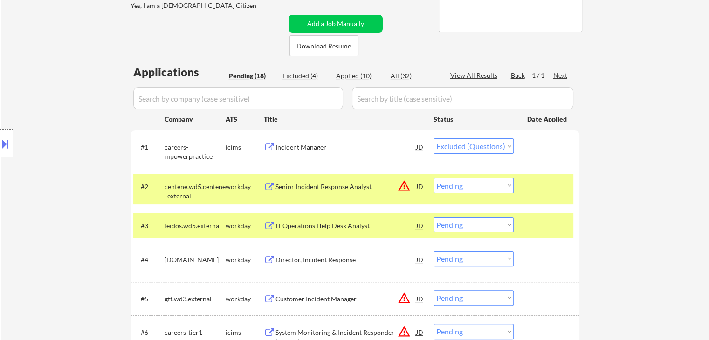
scroll to position [202, 0]
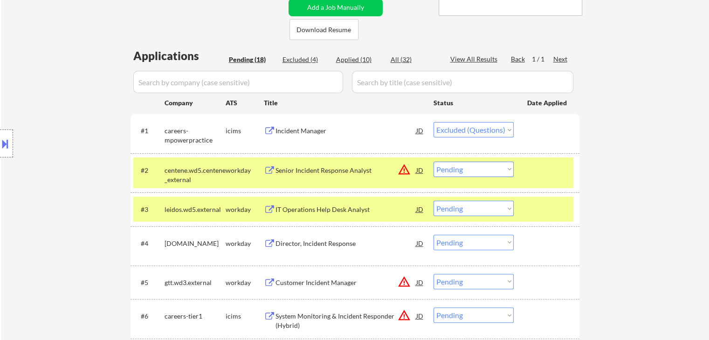
select select ""pending""
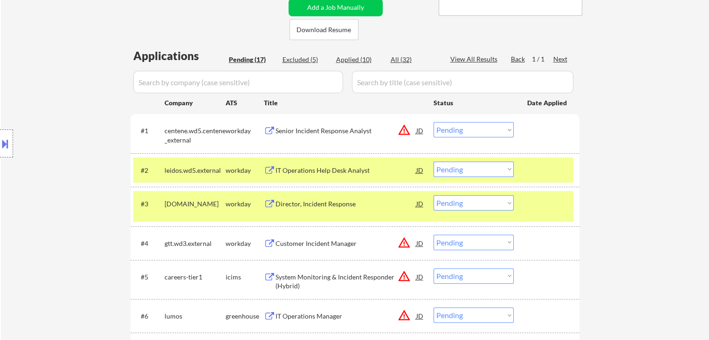
click at [401, 129] on button "warning_amber" at bounding box center [404, 129] width 13 height 13
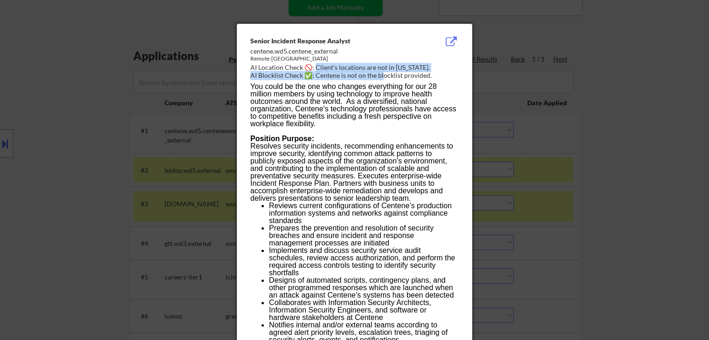
drag, startPoint x: 316, startPoint y: 65, endPoint x: 383, endPoint y: 71, distance: 66.5
click at [383, 71] on div "Senior Incident Response Analyst centene.wd5.centene_external Remote-MO AI Loca…" at bounding box center [356, 58] width 212 height 45
click at [608, 67] on div at bounding box center [354, 170] width 709 height 340
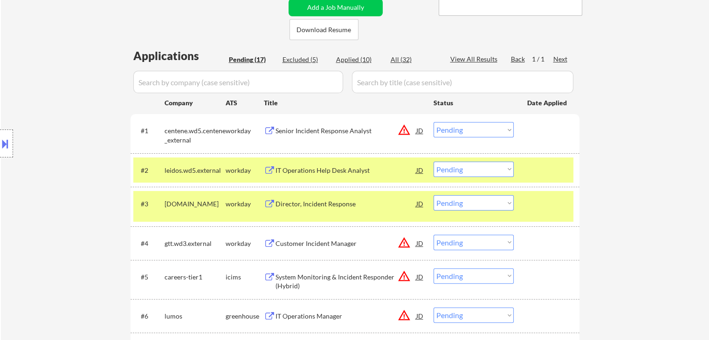
click at [337, 127] on div "Senior Incident Response Analyst" at bounding box center [345, 130] width 141 height 9
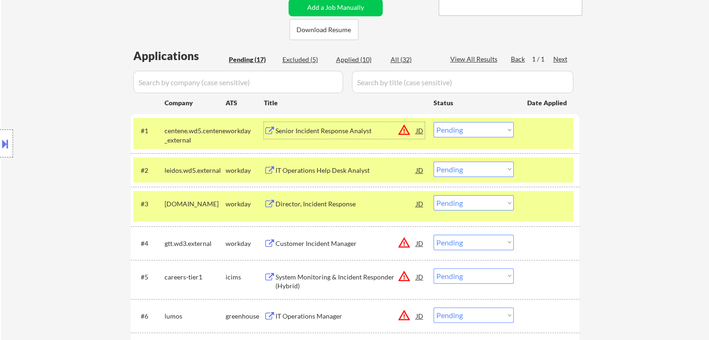
click at [1, 144] on button at bounding box center [5, 143] width 10 height 15
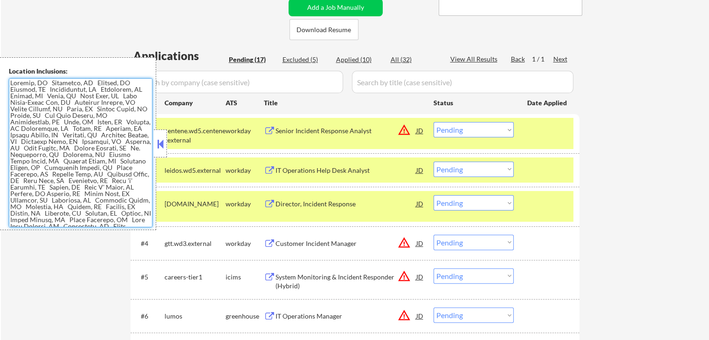
click at [93, 137] on textarea at bounding box center [81, 152] width 144 height 149
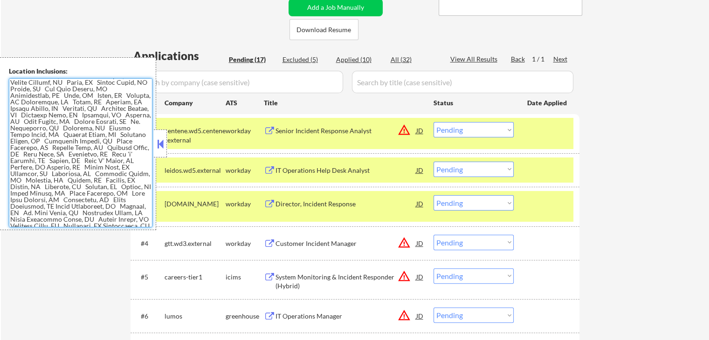
scroll to position [49, 0]
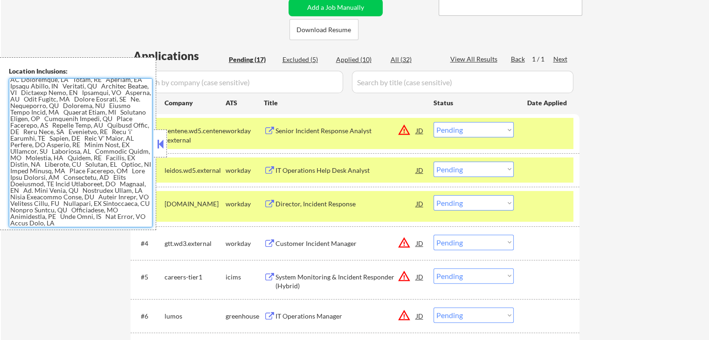
click at [162, 138] on button at bounding box center [160, 144] width 10 height 14
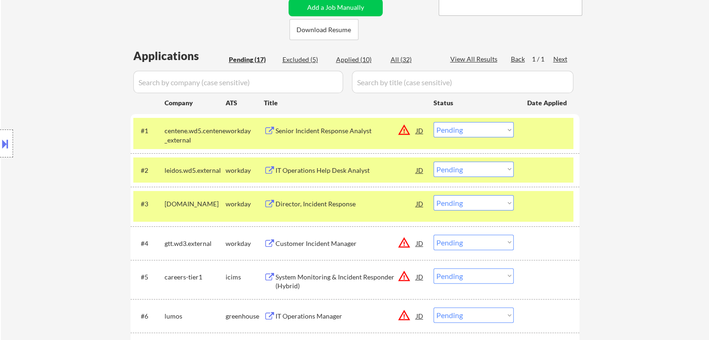
click at [336, 170] on div "IT Operations Help Desk Analyst" at bounding box center [345, 170] width 141 height 9
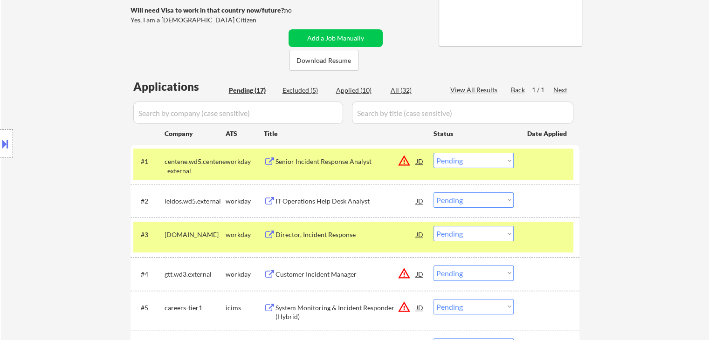
scroll to position [186, 0]
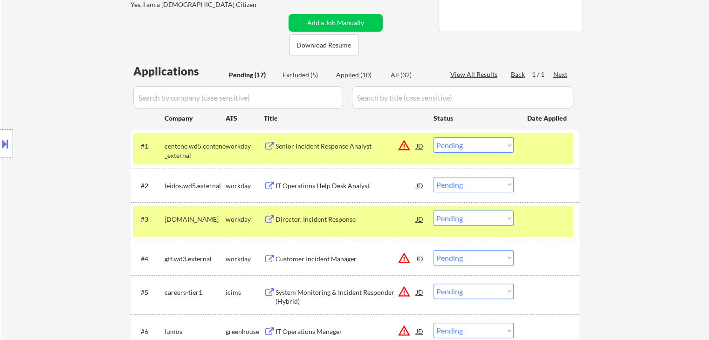
click at [474, 177] on select "Choose an option... Pending Applied Excluded (Questions) Excluded (Expired) Exc…" at bounding box center [473, 184] width 80 height 15
click at [577, 191] on div "#2 leidos.wd5.external workday IT Operations Help Desk Analyst JD warning_amber…" at bounding box center [354, 186] width 449 height 34
click at [472, 185] on select "Choose an option... Pending Applied Excluded (Questions) Excluded (Expired) Exc…" at bounding box center [473, 184] width 80 height 15
click at [453, 185] on select "Choose an option... Pending Applied Excluded (Questions) Excluded (Expired) Exc…" at bounding box center [473, 184] width 80 height 15
click at [442, 189] on select "Choose an option... Pending Applied Excluded (Questions) Excluded (Expired) Exc…" at bounding box center [473, 184] width 80 height 15
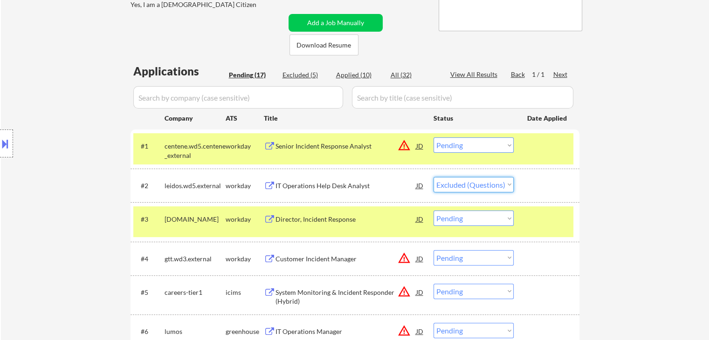
click at [433, 177] on select "Choose an option... Pending Applied Excluded (Questions) Excluded (Expired) Exc…" at bounding box center [473, 184] width 80 height 15
click at [613, 186] on div "← Return to /applysquad Mailslurp Inbox Job Search Builder Raul Parrilla User E…" at bounding box center [355, 314] width 708 height 926
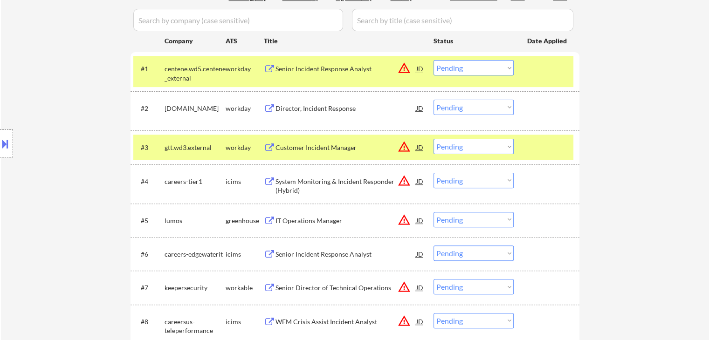
scroll to position [280, 0]
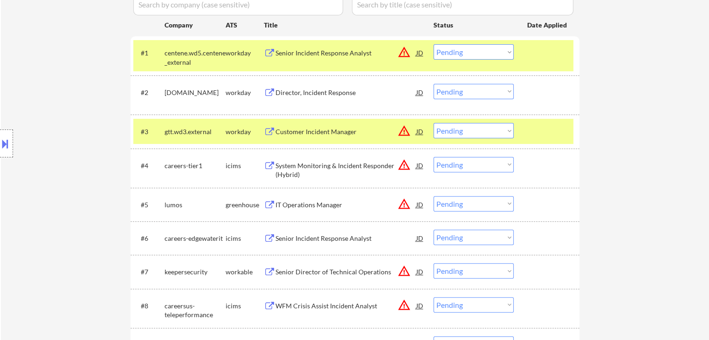
click at [314, 91] on div "Director, Incident Response" at bounding box center [345, 92] width 141 height 9
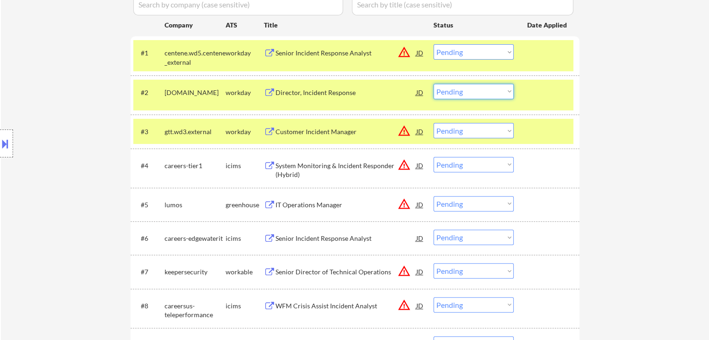
drag, startPoint x: 491, startPoint y: 91, endPoint x: 491, endPoint y: 97, distance: 6.1
click at [491, 91] on select "Choose an option... Pending Applied Excluded (Questions) Excluded (Expired) Exc…" at bounding box center [473, 91] width 80 height 15
click at [433, 84] on select "Choose an option... Pending Applied Excluded (Questions) Excluded (Expired) Exc…" at bounding box center [473, 91] width 80 height 15
click at [653, 96] on div "← Return to /applysquad Mailslurp Inbox Job Search Builder Raul Parrilla User E…" at bounding box center [355, 204] width 708 height 893
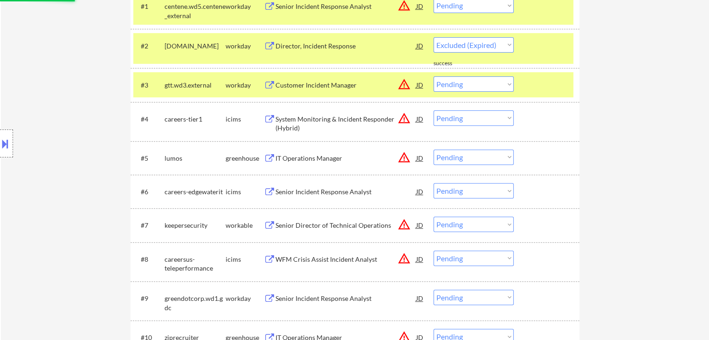
scroll to position [186, 0]
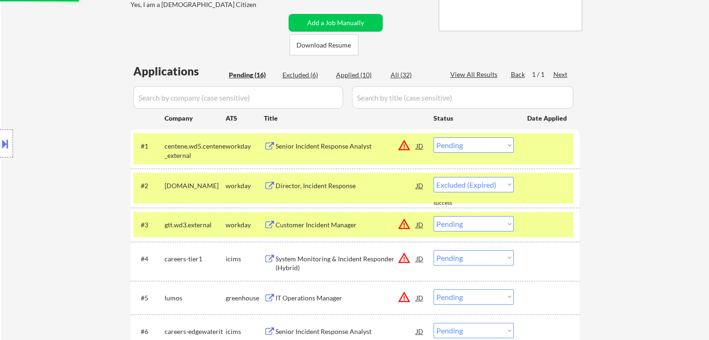
select select ""pending""
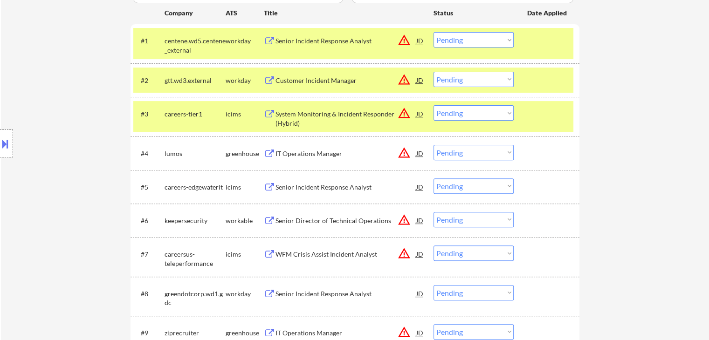
scroll to position [373, 0]
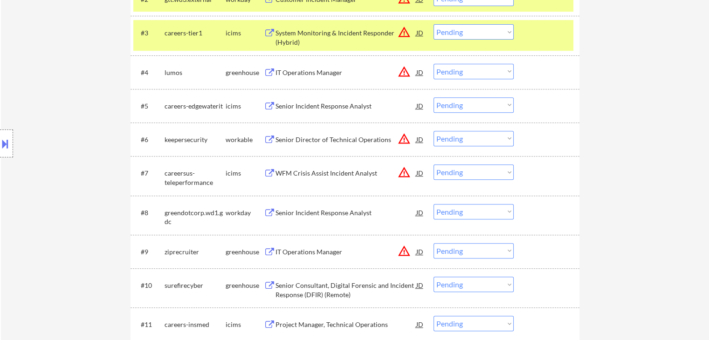
click at [402, 32] on button "warning_amber" at bounding box center [404, 32] width 13 height 13
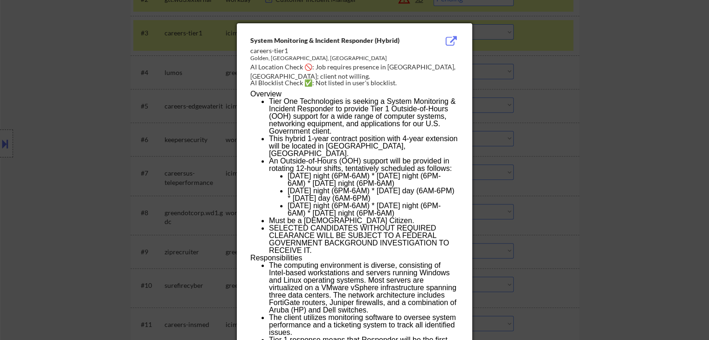
click at [576, 90] on div at bounding box center [354, 170] width 709 height 340
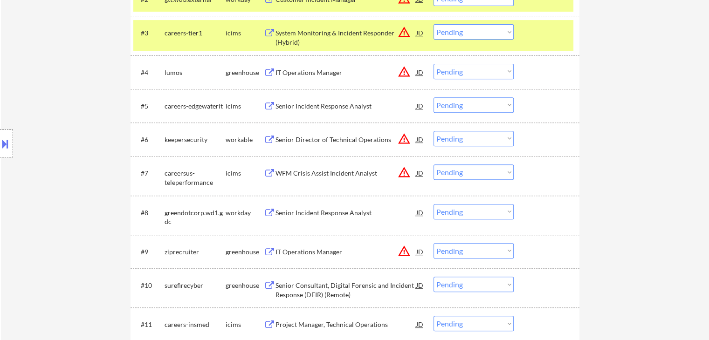
click at [328, 32] on div "System Monitoring & Incident Responder (Hybrid)" at bounding box center [345, 37] width 141 height 18
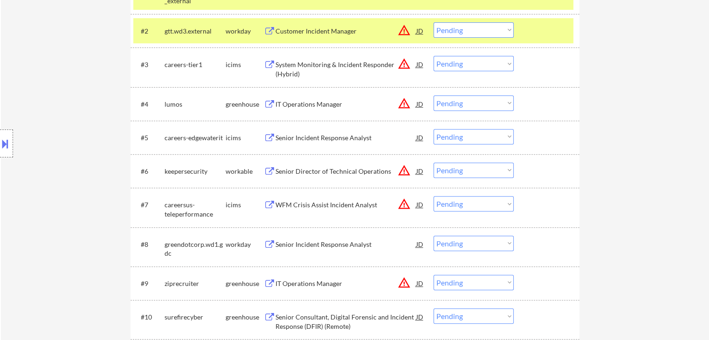
scroll to position [326, 0]
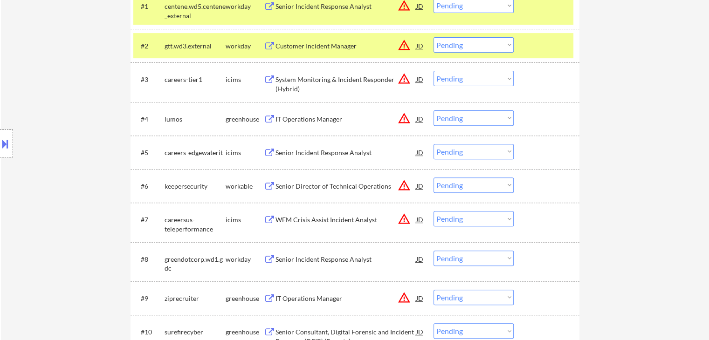
drag, startPoint x: 456, startPoint y: 74, endPoint x: 437, endPoint y: 76, distance: 19.8
click at [456, 74] on select "Choose an option... Pending Applied Excluded (Questions) Excluded (Expired) Exc…" at bounding box center [473, 78] width 80 height 15
click at [447, 82] on select "Choose an option... Pending Applied Excluded (Questions) Excluded (Expired) Exc…" at bounding box center [473, 78] width 80 height 15
click at [456, 81] on select "Choose an option... Pending Applied Excluded (Questions) Excluded (Expired) Exc…" at bounding box center [473, 78] width 80 height 15
click at [456, 79] on select "Choose an option... Pending Applied Excluded (Questions) Excluded (Expired) Exc…" at bounding box center [473, 78] width 80 height 15
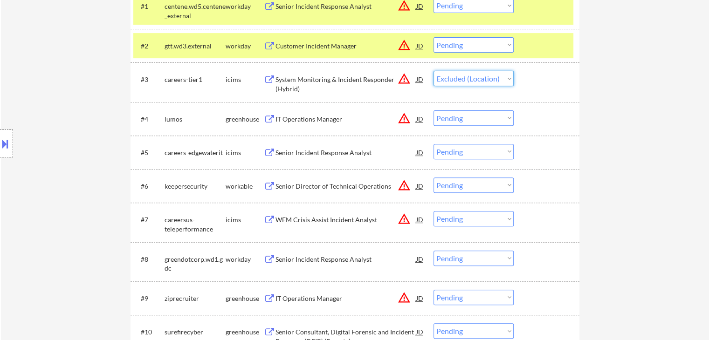
click at [433, 71] on select "Choose an option... Pending Applied Excluded (Questions) Excluded (Expired) Exc…" at bounding box center [473, 78] width 80 height 15
select select ""pending""
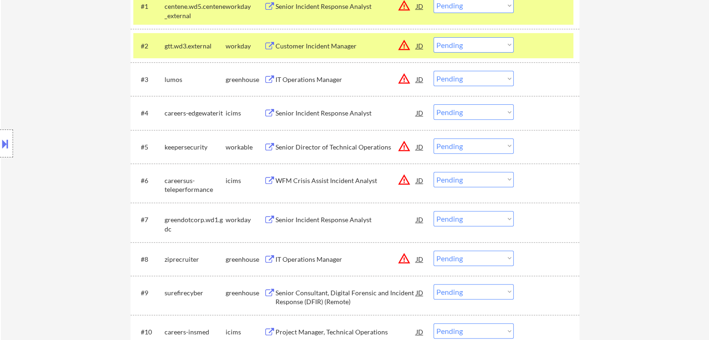
click at [304, 80] on div "IT Operations Manager" at bounding box center [345, 79] width 141 height 9
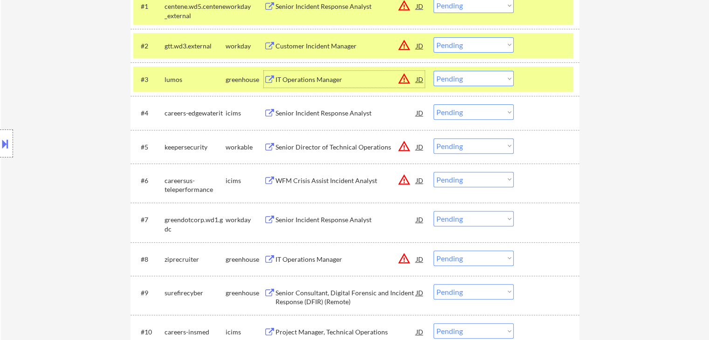
click at [293, 116] on div "Senior Incident Response Analyst" at bounding box center [345, 113] width 141 height 9
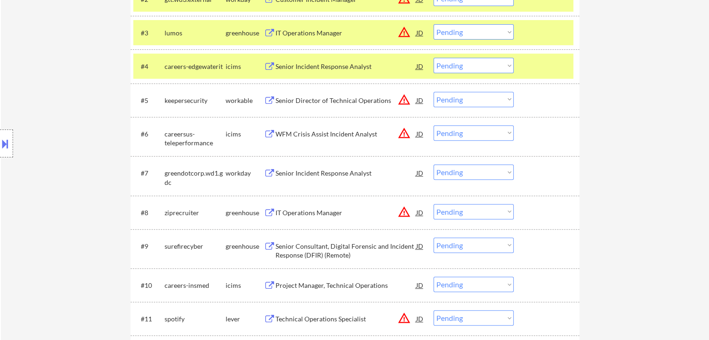
click at [290, 169] on div "Senior Incident Response Analyst" at bounding box center [345, 173] width 141 height 9
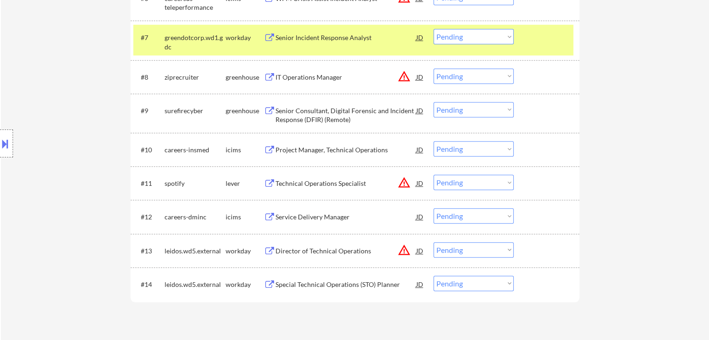
scroll to position [513, 0]
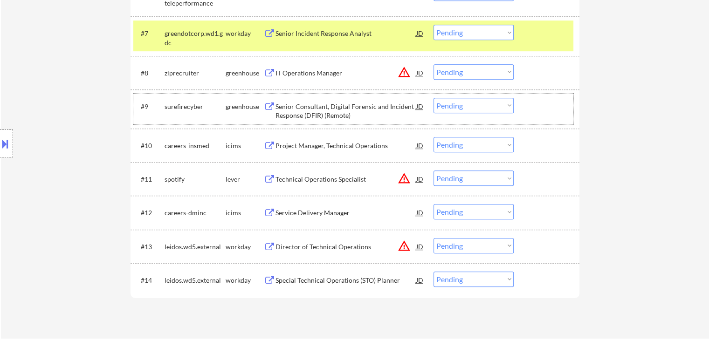
click at [296, 123] on div "#9 surefirecyber greenhouse Senior Consultant, Digital Forensic and Incident Re…" at bounding box center [353, 109] width 440 height 31
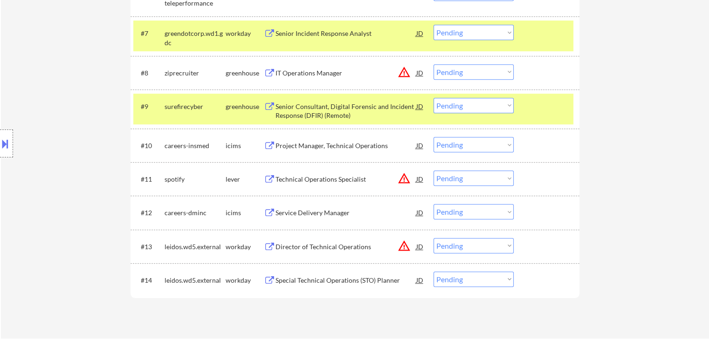
click at [295, 144] on div "Project Manager, Technical Operations" at bounding box center [345, 145] width 141 height 9
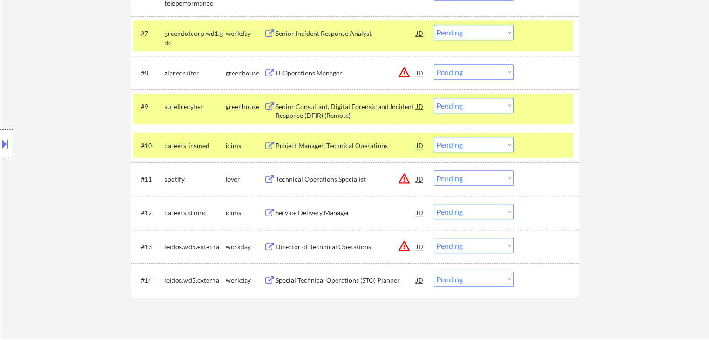
click at [296, 208] on div "Service Delivery Manager" at bounding box center [345, 212] width 141 height 9
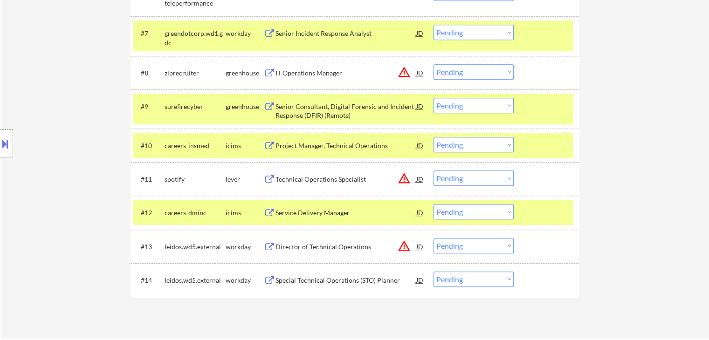
click at [318, 277] on div "Special Technical Operations (STO) Planner" at bounding box center [345, 280] width 141 height 9
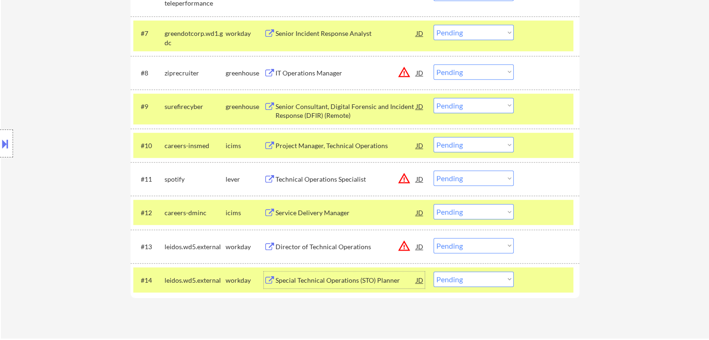
click at [0, 137] on button at bounding box center [5, 143] width 10 height 15
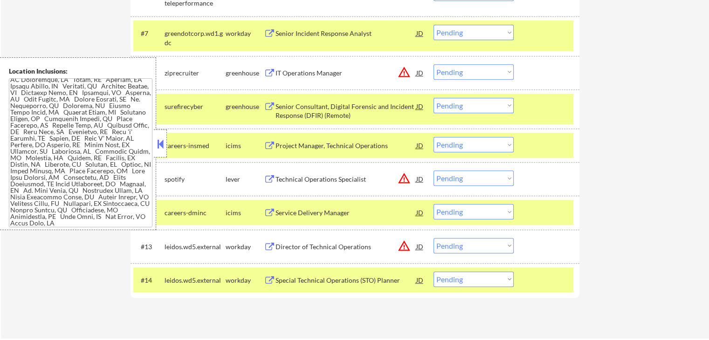
click at [24, 137] on textarea at bounding box center [81, 152] width 144 height 149
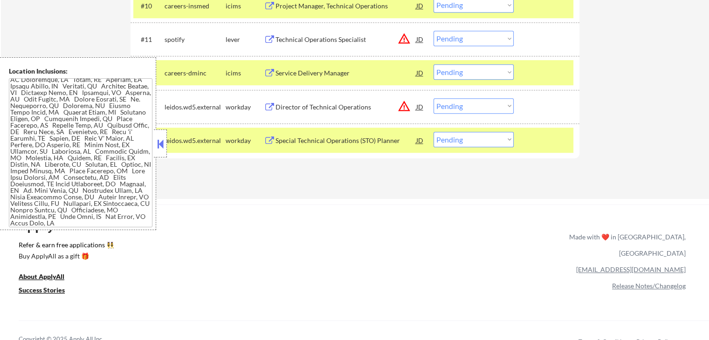
scroll to position [269, 0]
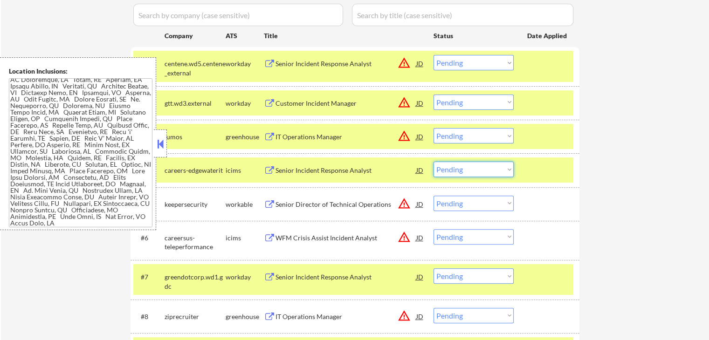
drag, startPoint x: 468, startPoint y: 174, endPoint x: 461, endPoint y: 167, distance: 9.2
click at [468, 174] on select "Choose an option... Pending Applied Excluded (Questions) Excluded (Expired) Exc…" at bounding box center [473, 169] width 80 height 15
click at [455, 174] on select "Choose an option... Pending Applied Excluded (Questions) Excluded (Expired) Exc…" at bounding box center [473, 169] width 80 height 15
click at [433, 162] on select "Choose an option... Pending Applied Excluded (Questions) Excluded (Expired) Exc…" at bounding box center [473, 169] width 80 height 15
select select ""pending""
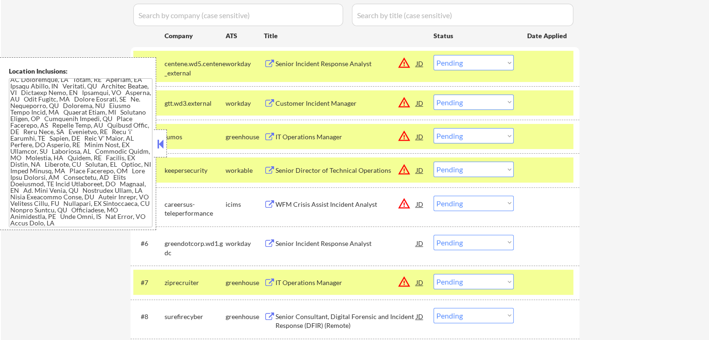
click at [163, 140] on button at bounding box center [160, 144] width 10 height 14
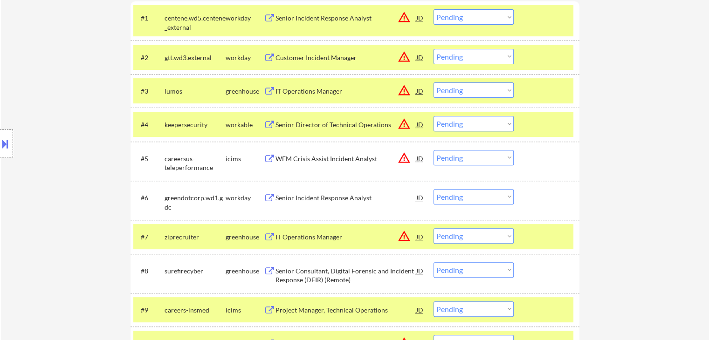
scroll to position [315, 0]
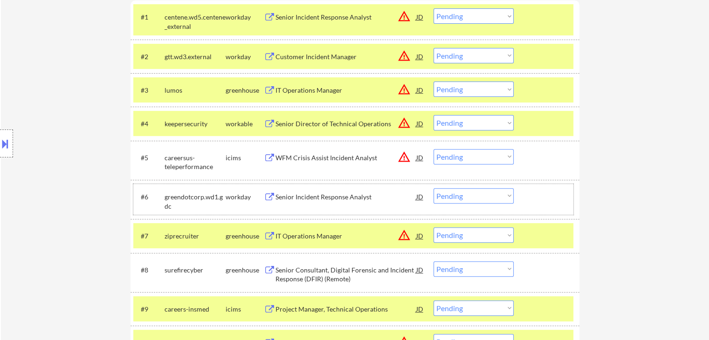
click at [470, 204] on div "#6 greendotcorp.wd1.gdc workday Senior Incident Response Analyst JD warning_amb…" at bounding box center [353, 199] width 440 height 31
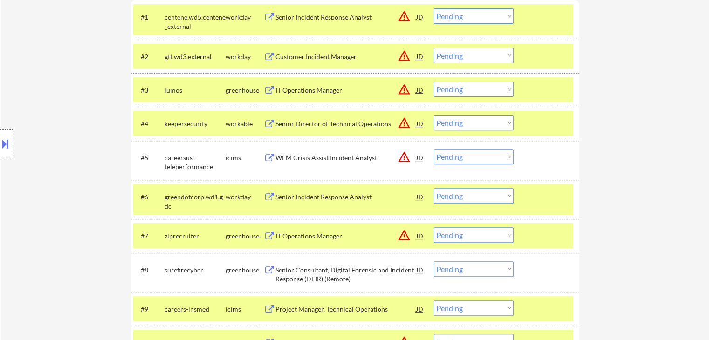
drag, startPoint x: 467, startPoint y: 196, endPoint x: 460, endPoint y: 195, distance: 6.7
click at [467, 196] on select "Choose an option... Pending Applied Excluded (Questions) Excluded (Expired) Exc…" at bounding box center [473, 195] width 80 height 15
click at [433, 188] on select "Choose an option... Pending Applied Excluded (Questions) Excluded (Expired) Exc…" at bounding box center [473, 195] width 80 height 15
select select ""pending""
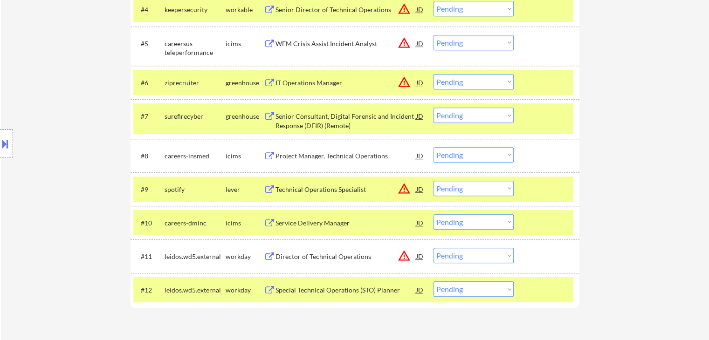
scroll to position [455, 0]
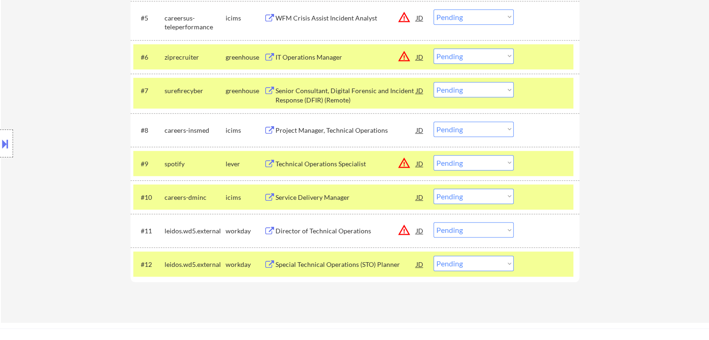
click at [447, 128] on select "Choose an option... Pending Applied Excluded (Questions) Excluded (Expired) Exc…" at bounding box center [473, 129] width 80 height 15
click at [433, 122] on select "Choose an option... Pending Applied Excluded (Questions) Excluded (Expired) Exc…" at bounding box center [473, 129] width 80 height 15
select select ""pending""
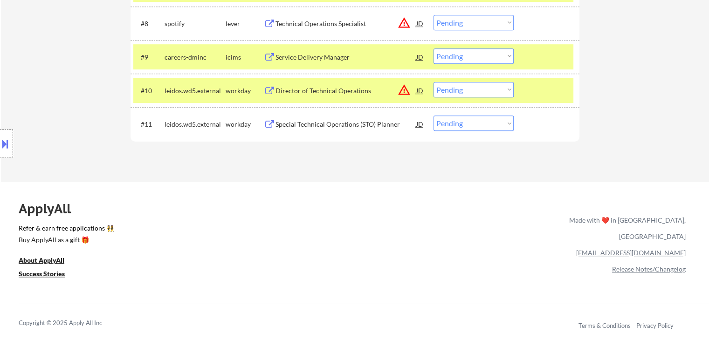
scroll to position [595, 0]
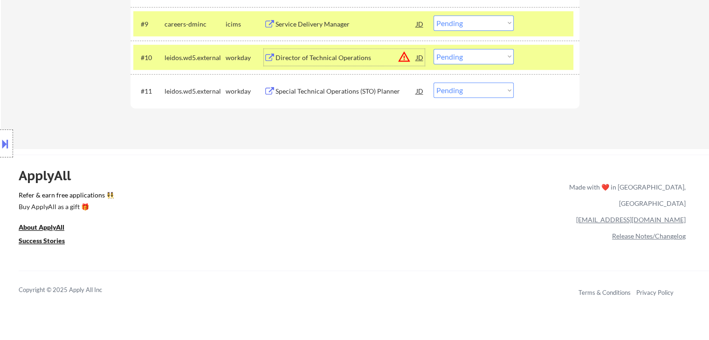
click at [294, 62] on div "Director of Technical Operations" at bounding box center [345, 57] width 141 height 9
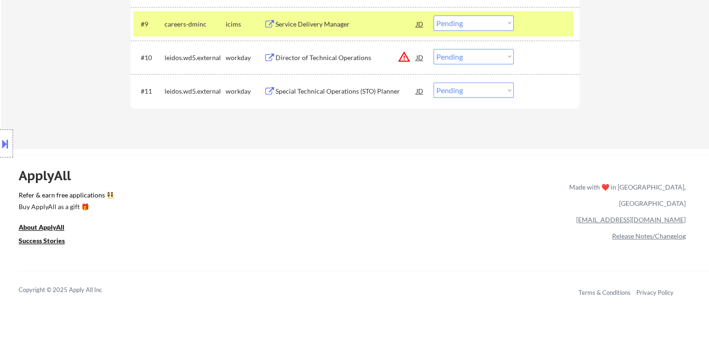
scroll to position [235, 0]
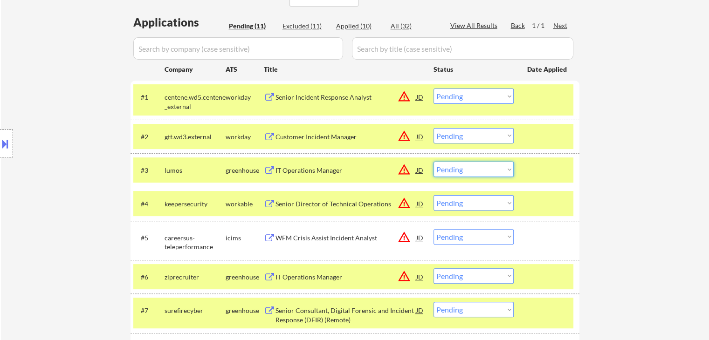
drag, startPoint x: 450, startPoint y: 168, endPoint x: 452, endPoint y: 173, distance: 5.6
click at [450, 168] on select "Choose an option... Pending Applied Excluded (Questions) Excluded (Expired) Exc…" at bounding box center [473, 169] width 80 height 15
click at [433, 162] on select "Choose an option... Pending Applied Excluded (Questions) Excluded (Expired) Exc…" at bounding box center [473, 169] width 80 height 15
select select ""pending""
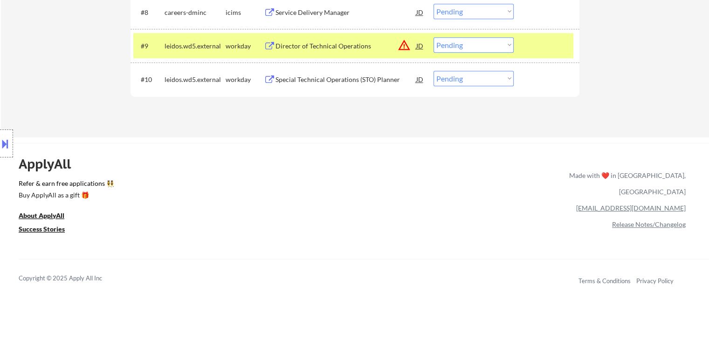
scroll to position [515, 0]
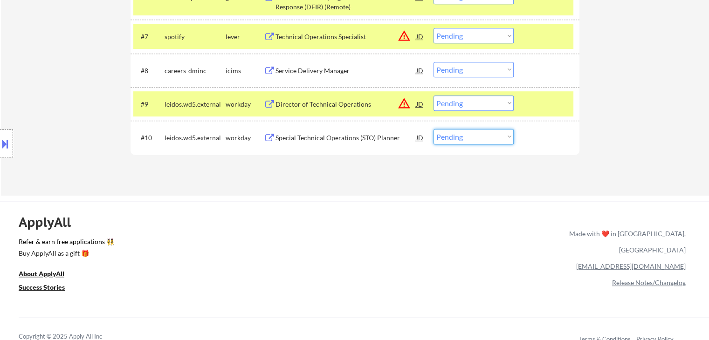
drag, startPoint x: 455, startPoint y: 132, endPoint x: 456, endPoint y: 141, distance: 8.4
click at [456, 132] on select "Choose an option... Pending Applied Excluded (Questions) Excluded (Expired) Exc…" at bounding box center [473, 136] width 80 height 15
select select ""excluded__expired_""
click at [433, 129] on select "Choose an option... Pending Applied Excluded (Questions) Excluded (Expired) Exc…" at bounding box center [473, 136] width 80 height 15
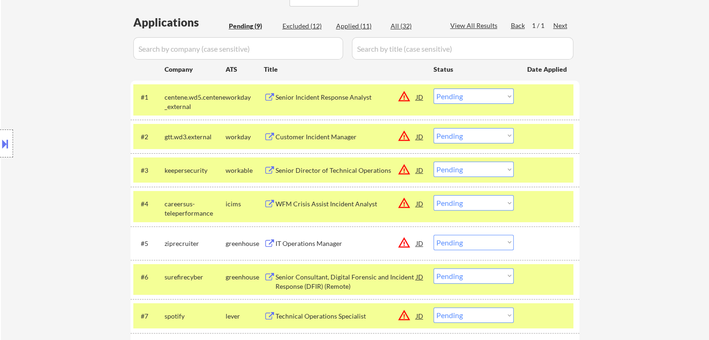
scroll to position [415, 0]
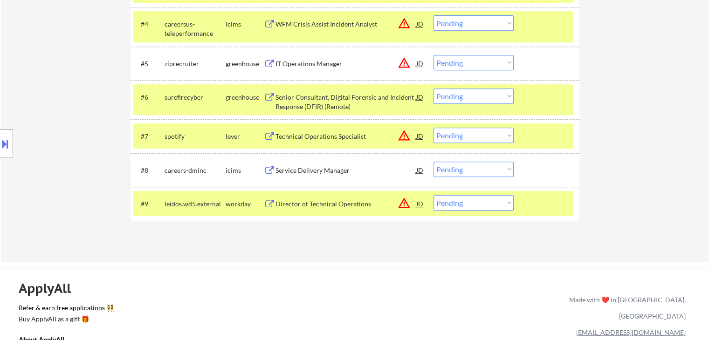
click at [476, 172] on select "Choose an option... Pending Applied Excluded (Questions) Excluded (Expired) Exc…" at bounding box center [473, 169] width 80 height 15
click at [433, 162] on select "Choose an option... Pending Applied Excluded (Questions) Excluded (Expired) Exc…" at bounding box center [473, 169] width 80 height 15
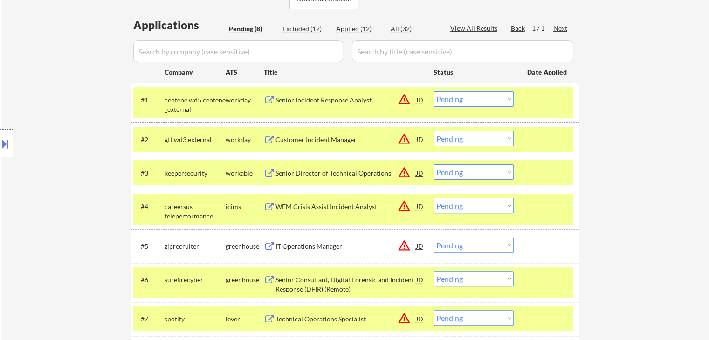
scroll to position [182, 0]
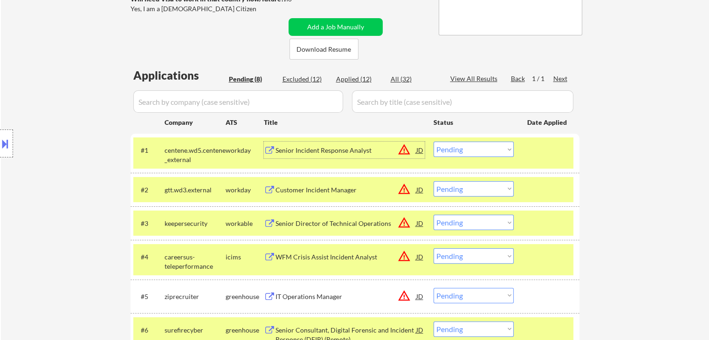
click at [319, 151] on div "Senior Incident Response Analyst" at bounding box center [345, 150] width 141 height 9
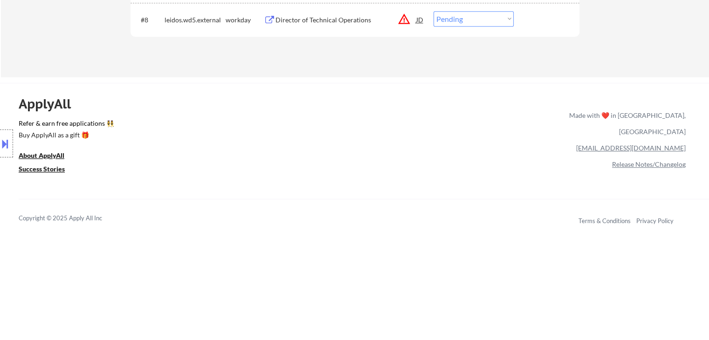
scroll to position [508, 0]
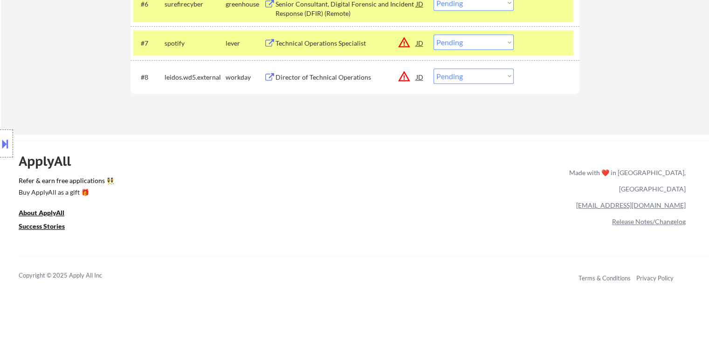
click at [469, 79] on select "Choose an option... Pending Applied Excluded (Questions) Excluded (Expired) Exc…" at bounding box center [473, 76] width 80 height 15
select select ""excluded""
click at [433, 69] on select "Choose an option... Pending Applied Excluded (Questions) Excluded (Expired) Exc…" at bounding box center [473, 76] width 80 height 15
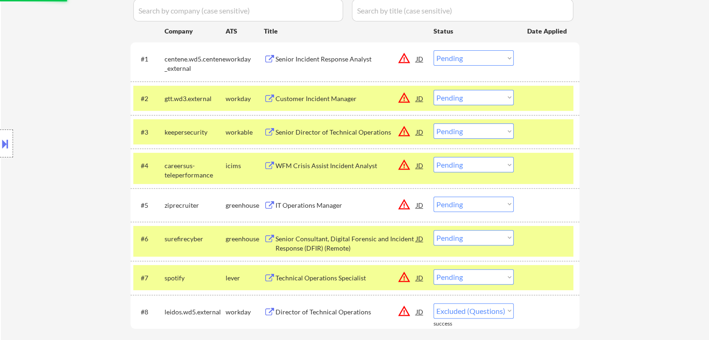
scroll to position [89, 0]
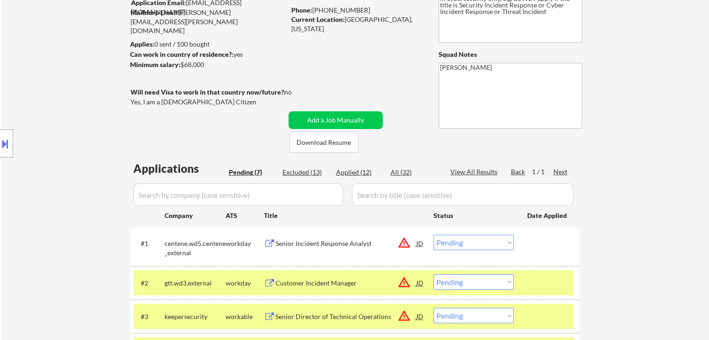
click at [40, 116] on div "Location Inclusions:" at bounding box center [83, 143] width 167 height 173
click at [43, 102] on div "Location Inclusions:" at bounding box center [83, 143] width 167 height 173
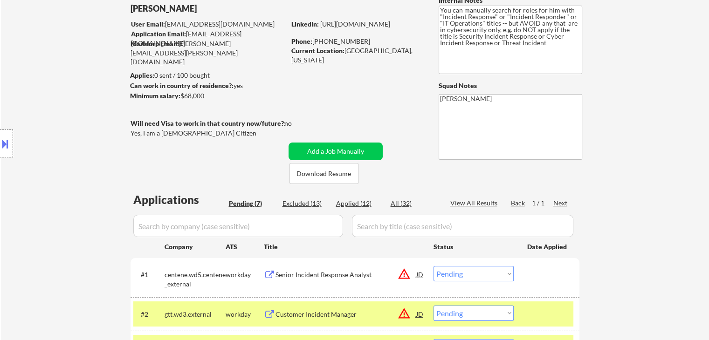
scroll to position [42, 0]
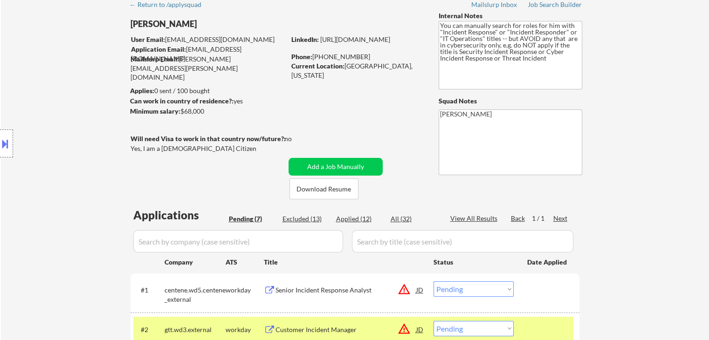
click at [123, 144] on div "Location Inclusions:" at bounding box center [83, 143] width 167 height 173
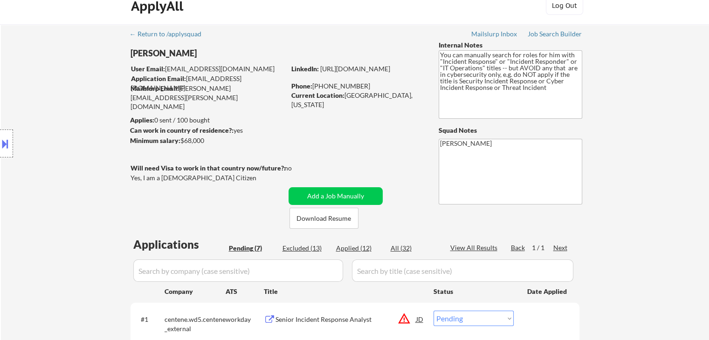
scroll to position [0, 0]
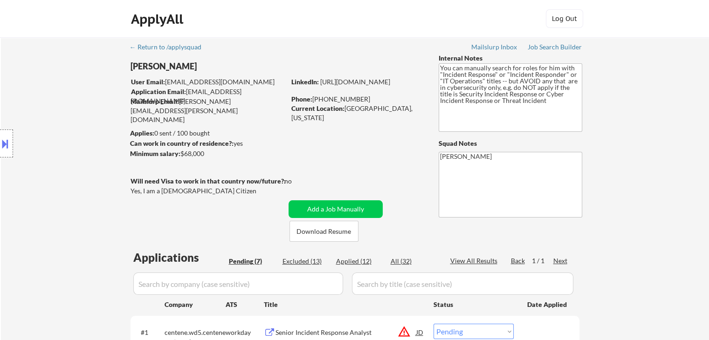
click at [34, 126] on div "Location Inclusions:" at bounding box center [83, 143] width 167 height 173
click at [60, 120] on div "Location Inclusions:" at bounding box center [83, 143] width 167 height 173
